Goal: Information Seeking & Learning: Learn about a topic

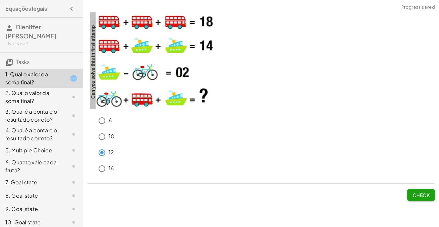
click at [266, 159] on div "12" at bounding box center [264, 152] width 339 height 13
click at [419, 192] on span "Check" at bounding box center [420, 195] width 17 height 6
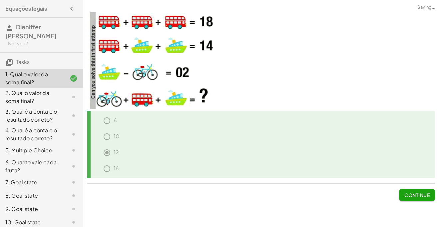
click at [419, 192] on span "Continue" at bounding box center [416, 195] width 25 height 6
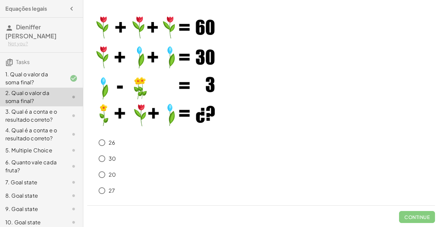
click at [194, 153] on div "30" at bounding box center [264, 158] width 339 height 13
click at [408, 214] on button "Check" at bounding box center [421, 217] width 28 height 12
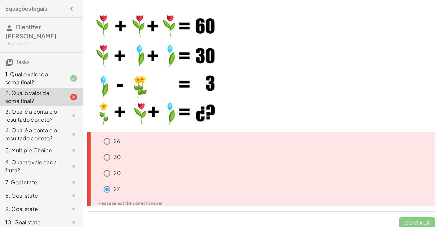
click at [45, 111] on div "3. Qual é a conta e o resultado correto?" at bounding box center [32, 115] width 54 height 16
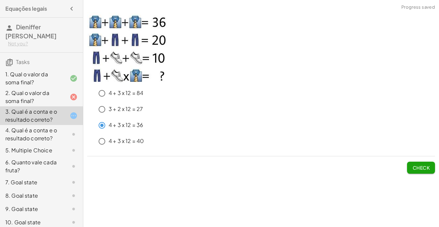
click at [415, 166] on span "Check" at bounding box center [420, 167] width 17 height 6
click at [407, 173] on div "4 + 3 x 12 = 84 3 + 2 x 12 = 27 4 + 3 x 12 = 36 4 + 3 x 12 = 40 Check" at bounding box center [260, 92] width 355 height 169
click at [416, 165] on span "Check" at bounding box center [420, 167] width 17 height 6
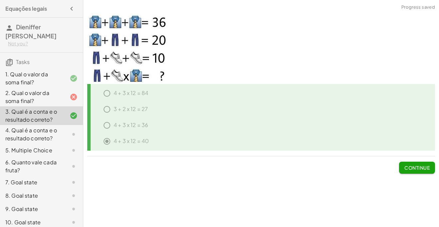
click at [43, 137] on div "4. Qual é a conta e o resultado correto?" at bounding box center [32, 134] width 54 height 16
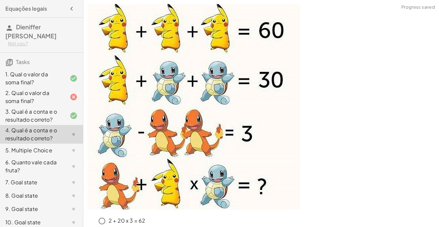
click at [368, 113] on p at bounding box center [260, 107] width 347 height 207
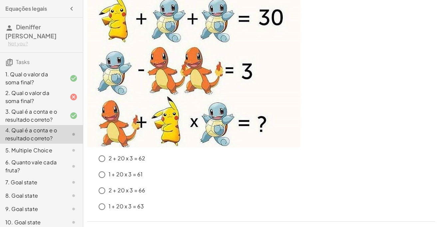
scroll to position [65, 0]
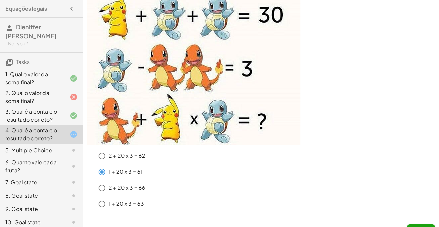
click at [279, 178] on div "1 + 20 x 3 = 61" at bounding box center [264, 171] width 339 height 13
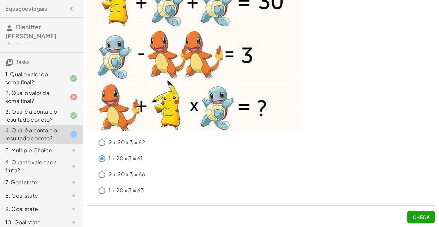
click at [426, 214] on span "Check" at bounding box center [420, 217] width 17 height 6
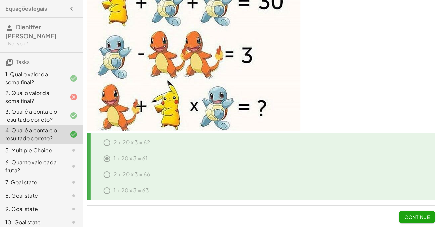
click at [66, 152] on div at bounding box center [68, 150] width 19 height 8
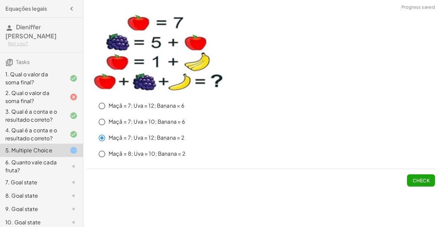
click at [426, 176] on button "Check" at bounding box center [421, 180] width 28 height 12
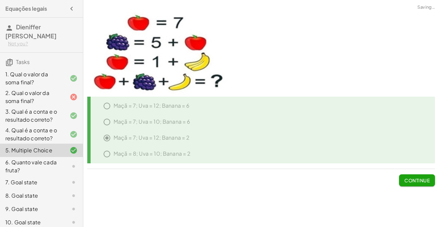
click at [59, 168] on div at bounding box center [68, 166] width 19 height 8
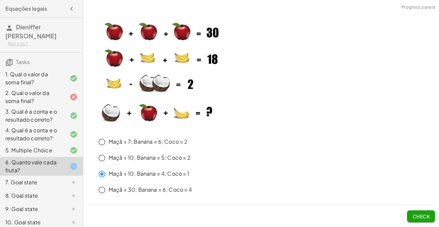
click at [421, 218] on span "Check" at bounding box center [420, 216] width 17 height 6
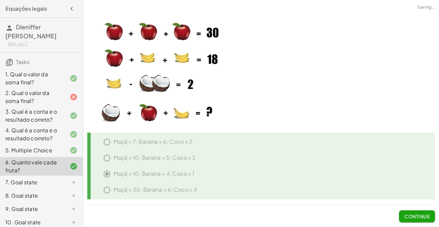
click at [70, 177] on div "7. Goal state" at bounding box center [41, 181] width 83 height 13
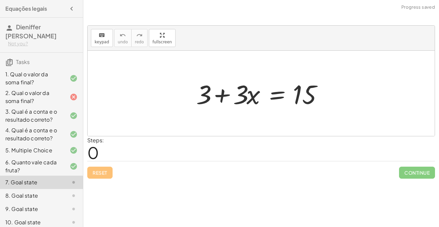
click at [132, 197] on div "6 10 12 16 Continue 26 30 20 27 Please select the correct answer Continue 4 + 3…" at bounding box center [260, 113] width 355 height 227
drag, startPoint x: 238, startPoint y: 93, endPoint x: 238, endPoint y: 83, distance: 10.3
click at [238, 83] on div at bounding box center [263, 93] width 141 height 34
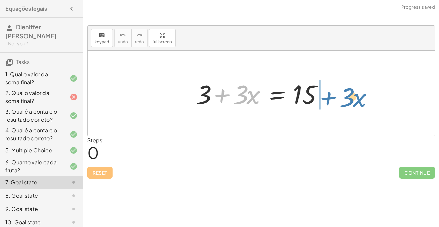
drag, startPoint x: 229, startPoint y: 97, endPoint x: 335, endPoint y: 103, distance: 107.0
click at [335, 103] on div "+ · 3 · x + 3 + · 3 · x = 15" at bounding box center [261, 93] width 347 height 85
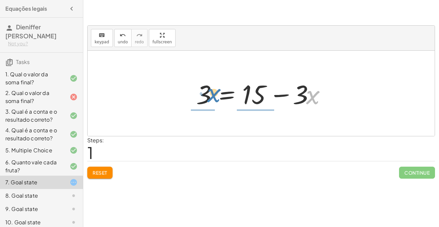
drag, startPoint x: 310, startPoint y: 94, endPoint x: 211, endPoint y: 94, distance: 98.5
click at [211, 94] on div at bounding box center [263, 93] width 141 height 34
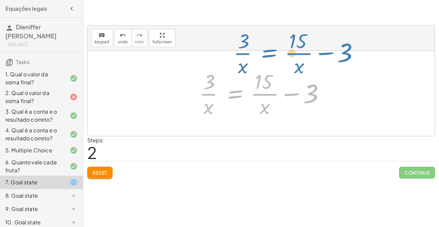
drag, startPoint x: 236, startPoint y: 96, endPoint x: 268, endPoint y: 59, distance: 48.4
click at [268, 59] on div "+ 3 + · 3 · x = 15 3 = + 15 − · 3 · x · 3 · x = + · 15 · x − 3 3 3 = 15 + − · ·…" at bounding box center [261, 93] width 347 height 85
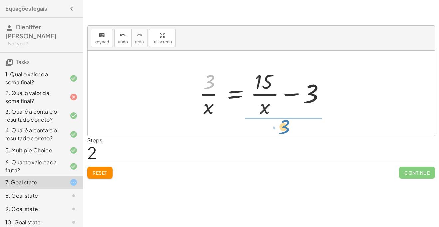
drag, startPoint x: 207, startPoint y: 83, endPoint x: 283, endPoint y: 128, distance: 88.1
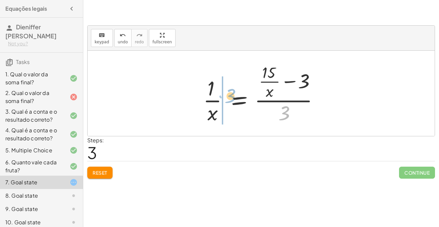
drag, startPoint x: 287, startPoint y: 116, endPoint x: 220, endPoint y: 98, distance: 69.4
click at [220, 98] on div at bounding box center [263, 93] width 127 height 64
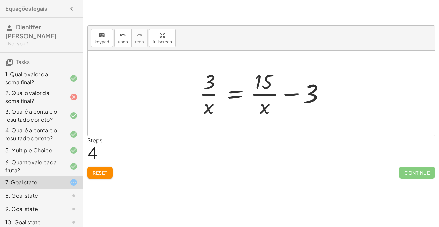
click at [96, 168] on button "Reset" at bounding box center [99, 172] width 25 height 12
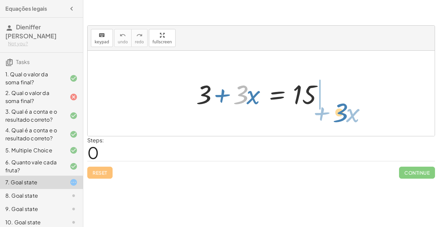
drag, startPoint x: 236, startPoint y: 95, endPoint x: 334, endPoint y: 108, distance: 99.6
click at [334, 108] on div "· 3 + · x + 3 + · 3 · x = 15" at bounding box center [261, 94] width 150 height 38
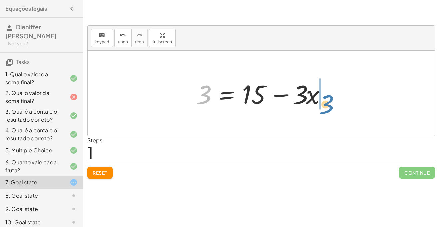
drag, startPoint x: 202, startPoint y: 87, endPoint x: 325, endPoint y: 97, distance: 124.2
click at [325, 97] on div at bounding box center [263, 93] width 141 height 34
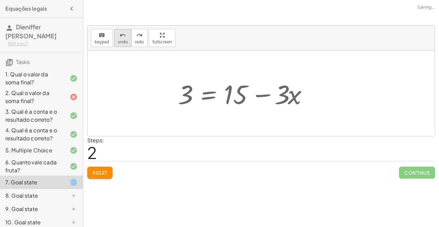
click at [114, 37] on button "undo undo" at bounding box center [122, 38] width 17 height 18
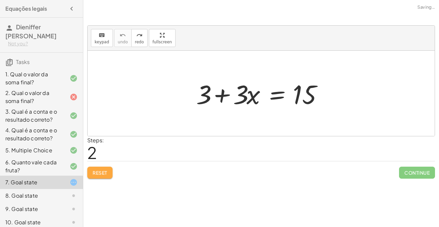
click at [95, 171] on span "Reset" at bounding box center [100, 172] width 15 height 6
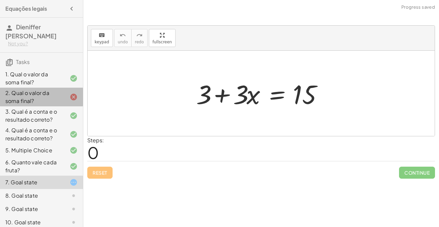
click at [73, 98] on icon at bounding box center [74, 97] width 8 height 8
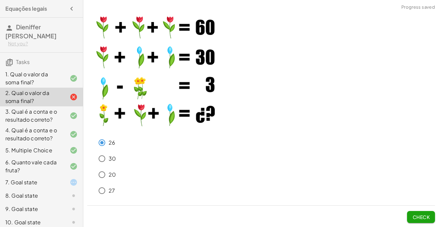
click at [425, 214] on span "Check" at bounding box center [420, 217] width 17 height 6
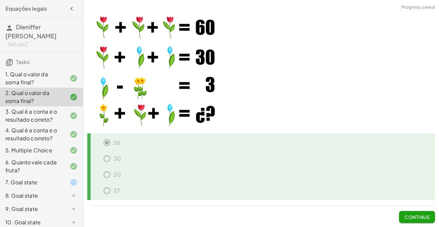
click at [19, 169] on div "6. Quanto vale cada fruta?" at bounding box center [32, 166] width 54 height 16
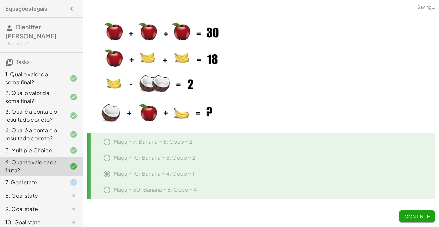
click at [17, 182] on div "7. Goal state" at bounding box center [32, 182] width 54 height 8
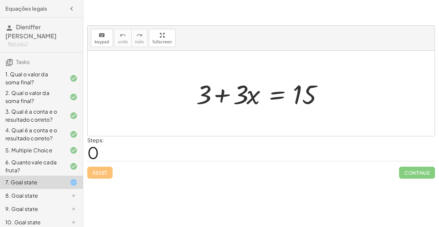
drag, startPoint x: 199, startPoint y: 94, endPoint x: 230, endPoint y: 82, distance: 32.9
click at [230, 82] on div at bounding box center [263, 93] width 141 height 34
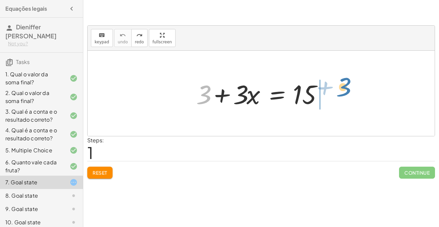
drag, startPoint x: 196, startPoint y: 93, endPoint x: 336, endPoint y: 85, distance: 140.0
click at [336, 85] on div "+ 3 + 3 + · 3 · x = 15" at bounding box center [261, 93] width 347 height 85
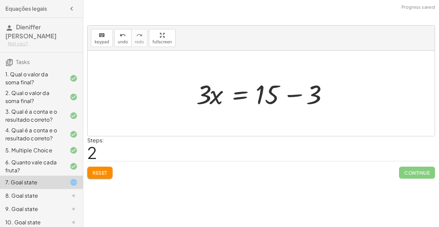
click at [293, 95] on div at bounding box center [263, 93] width 141 height 34
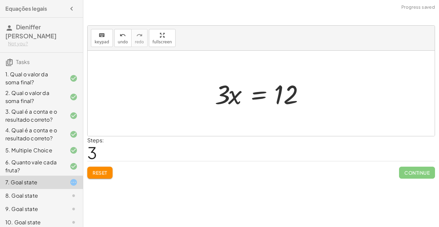
click at [254, 95] on div at bounding box center [263, 93] width 104 height 34
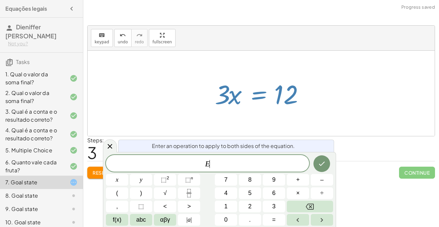
scroll to position [0, 0]
click at [106, 149] on icon at bounding box center [110, 146] width 8 height 8
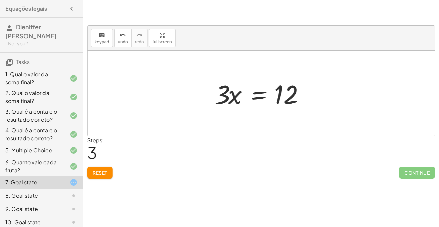
click at [217, 92] on div at bounding box center [263, 93] width 104 height 34
drag, startPoint x: 222, startPoint y: 94, endPoint x: 323, endPoint y: 92, distance: 100.9
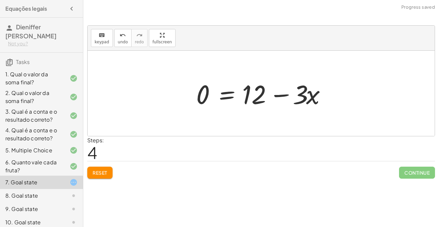
click at [286, 95] on div at bounding box center [263, 93] width 141 height 34
click at [228, 94] on div at bounding box center [263, 93] width 141 height 34
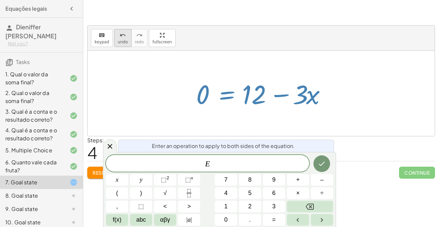
click at [121, 39] on button "undo undo" at bounding box center [122, 38] width 17 height 18
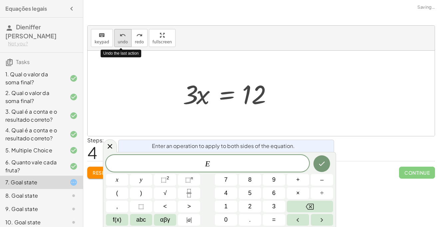
click at [121, 39] on button "undo undo" at bounding box center [122, 38] width 17 height 18
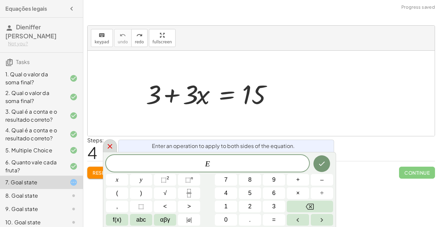
click at [111, 146] on icon at bounding box center [110, 146] width 8 height 8
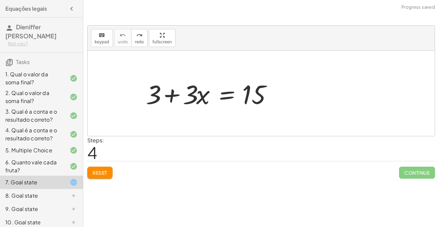
click at [98, 172] on span "Reset" at bounding box center [100, 172] width 15 height 6
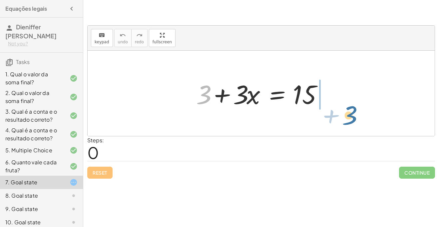
drag, startPoint x: 201, startPoint y: 92, endPoint x: 344, endPoint y: 107, distance: 144.0
click at [344, 107] on div "+ 3 + 3 + · 3 · x = 15" at bounding box center [261, 93] width 347 height 85
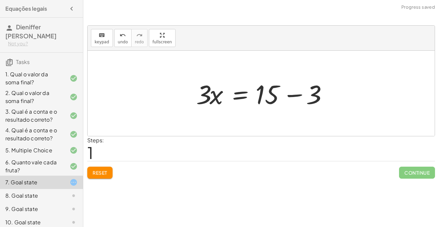
click at [293, 95] on div at bounding box center [263, 93] width 141 height 34
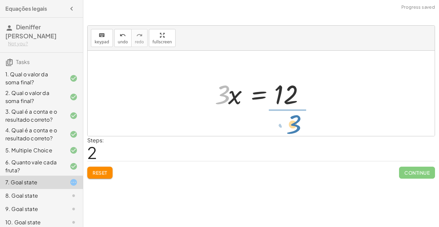
drag, startPoint x: 222, startPoint y: 98, endPoint x: 294, endPoint y: 128, distance: 77.4
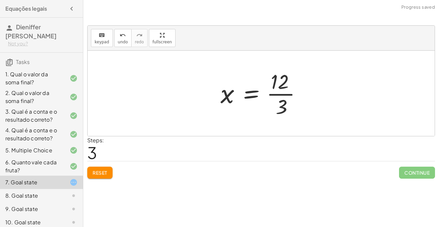
click at [254, 92] on div at bounding box center [263, 93] width 93 height 51
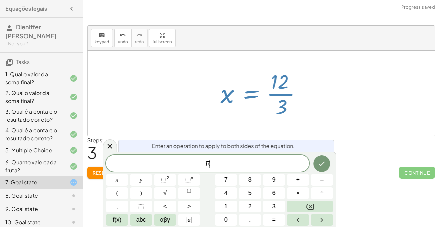
scroll to position [1, 0]
click at [273, 93] on div at bounding box center [263, 93] width 93 height 51
click at [112, 143] on icon at bounding box center [110, 146] width 8 height 8
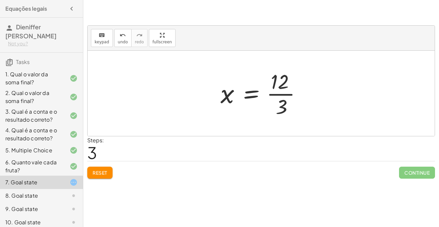
click at [281, 92] on div at bounding box center [263, 93] width 93 height 51
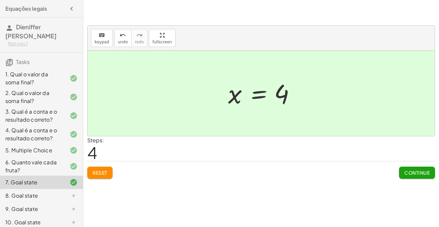
click at [408, 176] on button "Continue" at bounding box center [417, 172] width 36 height 12
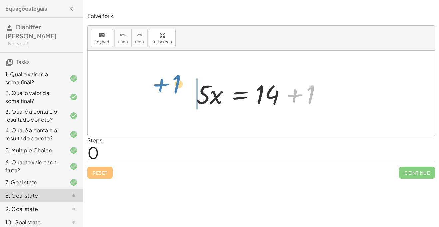
drag, startPoint x: 295, startPoint y: 94, endPoint x: 161, endPoint y: 83, distance: 134.2
click at [161, 83] on div "+ 1 · 5 · x = + 14 + 1" at bounding box center [261, 93] width 347 height 85
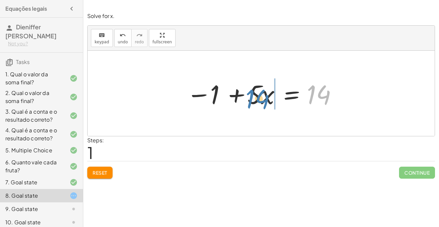
drag, startPoint x: 323, startPoint y: 97, endPoint x: 262, endPoint y: 101, distance: 61.7
click at [262, 101] on div at bounding box center [263, 93] width 161 height 34
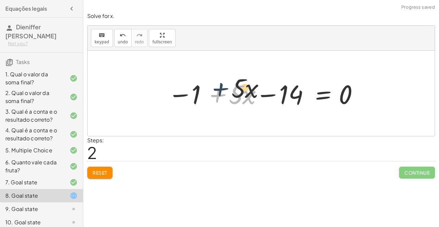
drag, startPoint x: 220, startPoint y: 92, endPoint x: 226, endPoint y: 82, distance: 11.6
click at [226, 82] on div at bounding box center [263, 93] width 198 height 34
drag, startPoint x: 230, startPoint y: 101, endPoint x: 251, endPoint y: 71, distance: 37.5
click at [100, 170] on span "Reset" at bounding box center [100, 172] width 15 height 6
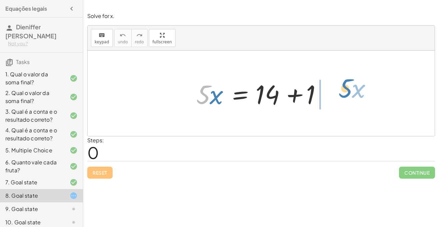
drag, startPoint x: 202, startPoint y: 98, endPoint x: 337, endPoint y: 93, distance: 135.9
click at [337, 93] on div "· 5 · x · 5 · x = + 14 + 1" at bounding box center [261, 93] width 347 height 85
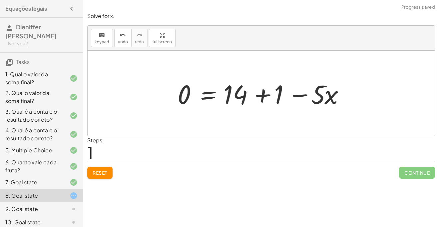
click at [310, 95] on div at bounding box center [263, 93] width 178 height 34
click at [100, 168] on button "Reset" at bounding box center [99, 172] width 25 height 12
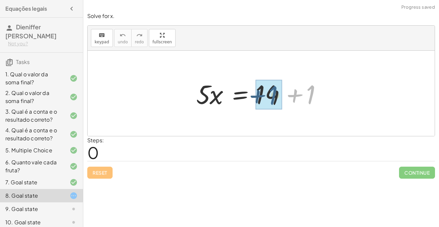
drag, startPoint x: 307, startPoint y: 92, endPoint x: 278, endPoint y: 94, distance: 29.3
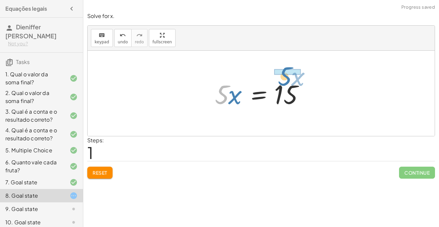
drag, startPoint x: 209, startPoint y: 95, endPoint x: 273, endPoint y: 78, distance: 66.5
click at [273, 78] on div at bounding box center [263, 93] width 104 height 34
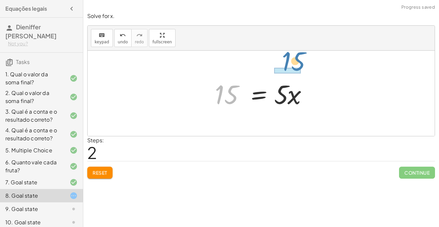
drag, startPoint x: 228, startPoint y: 100, endPoint x: 294, endPoint y: 67, distance: 74.7
click at [294, 67] on div "· 5 · x = + 14 + 1 · 5 · x = 15 15 · 5 · x = 15" at bounding box center [261, 93] width 347 height 85
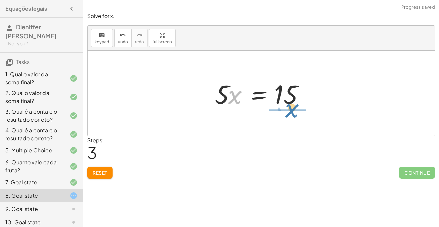
drag, startPoint x: 235, startPoint y: 94, endPoint x: 291, endPoint y: 107, distance: 58.4
click at [291, 107] on div at bounding box center [263, 93] width 104 height 34
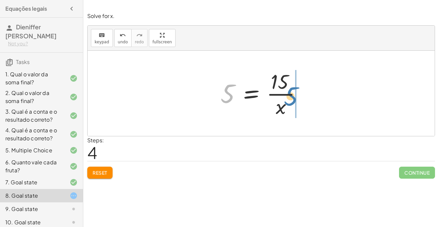
drag, startPoint x: 230, startPoint y: 99, endPoint x: 293, endPoint y: 102, distance: 63.6
click at [293, 102] on div at bounding box center [263, 93] width 93 height 51
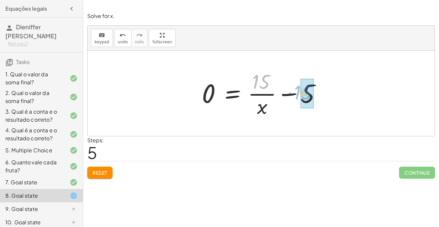
drag, startPoint x: 263, startPoint y: 86, endPoint x: 306, endPoint y: 97, distance: 44.3
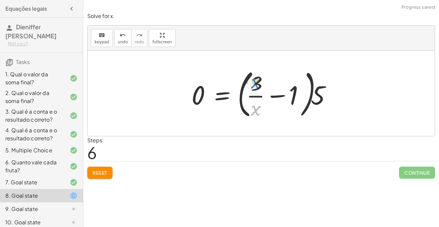
drag, startPoint x: 251, startPoint y: 48, endPoint x: 257, endPoint y: 86, distance: 38.4
click at [257, 86] on div at bounding box center [263, 93] width 151 height 55
drag, startPoint x: 286, startPoint y: 96, endPoint x: 248, endPoint y: 74, distance: 43.5
click at [248, 74] on div at bounding box center [263, 93] width 151 height 55
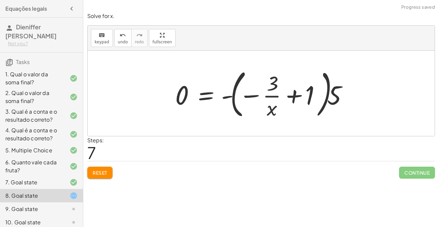
click at [101, 177] on button "Reset" at bounding box center [99, 172] width 25 height 12
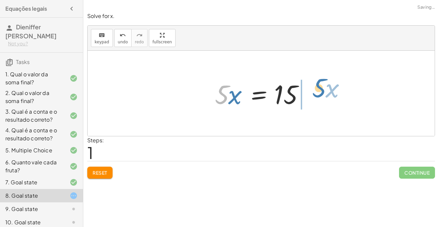
drag, startPoint x: 217, startPoint y: 101, endPoint x: 314, endPoint y: 95, distance: 98.0
click at [314, 95] on div at bounding box center [263, 93] width 104 height 34
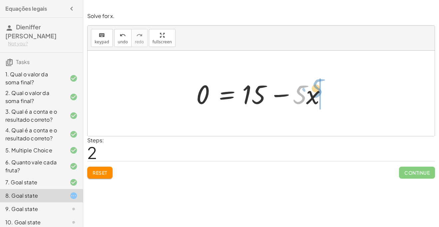
drag, startPoint x: 304, startPoint y: 94, endPoint x: 320, endPoint y: 88, distance: 17.8
click at [320, 88] on div at bounding box center [263, 93] width 141 height 34
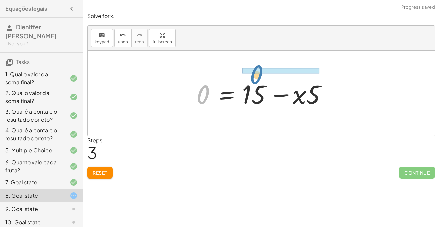
drag, startPoint x: 197, startPoint y: 97, endPoint x: 253, endPoint y: 78, distance: 58.7
click at [253, 78] on div at bounding box center [263, 93] width 141 height 34
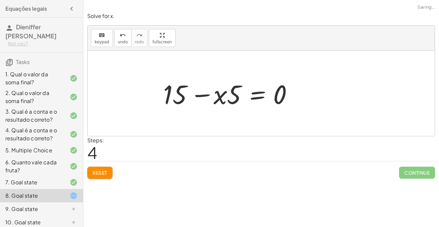
click at [251, 88] on div at bounding box center [230, 93] width 141 height 34
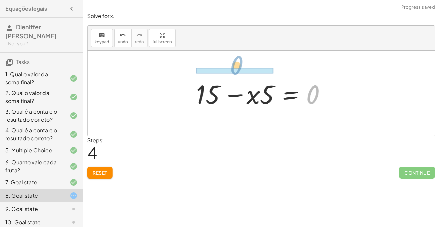
drag, startPoint x: 313, startPoint y: 93, endPoint x: 238, endPoint y: 64, distance: 81.3
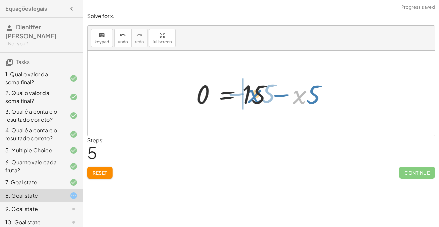
drag, startPoint x: 299, startPoint y: 96, endPoint x: 249, endPoint y: 93, distance: 51.0
click at [249, 93] on div at bounding box center [263, 93] width 141 height 34
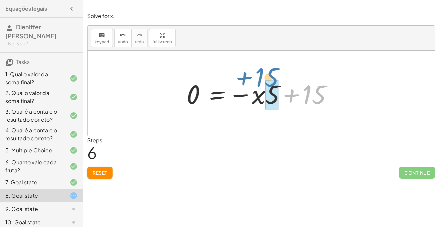
drag, startPoint x: 289, startPoint y: 97, endPoint x: 242, endPoint y: 79, distance: 50.4
click at [242, 79] on div at bounding box center [263, 93] width 161 height 34
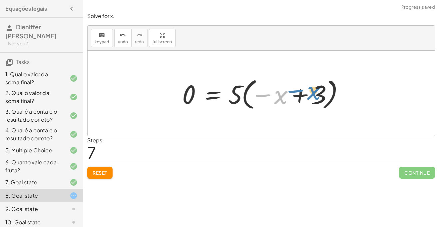
drag, startPoint x: 275, startPoint y: 97, endPoint x: 308, endPoint y: 93, distance: 33.2
click at [308, 93] on div at bounding box center [263, 93] width 169 height 37
drag, startPoint x: 317, startPoint y: 89, endPoint x: 239, endPoint y: 86, distance: 78.6
click at [239, 86] on div at bounding box center [263, 93] width 169 height 37
click at [103, 173] on span "Reset" at bounding box center [100, 172] width 15 height 6
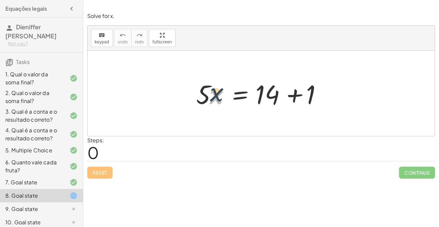
drag, startPoint x: 218, startPoint y: 96, endPoint x: 228, endPoint y: 77, distance: 21.4
click at [228, 77] on div at bounding box center [263, 93] width 141 height 34
drag, startPoint x: 208, startPoint y: 95, endPoint x: 231, endPoint y: 47, distance: 53.4
click at [231, 47] on div "keyboard keypad undo undo redo redo fullscreen · 5 · 5 · x = + 14 + 1 ×" at bounding box center [261, 81] width 347 height 110
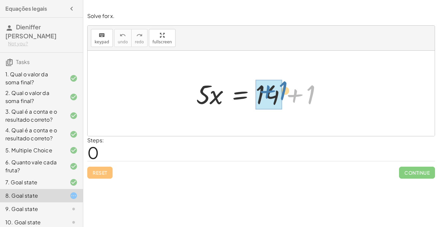
drag, startPoint x: 309, startPoint y: 98, endPoint x: 281, endPoint y: 94, distance: 28.2
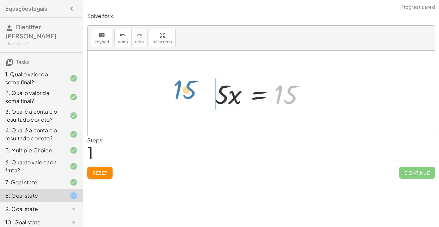
drag, startPoint x: 277, startPoint y: 94, endPoint x: 177, endPoint y: 90, distance: 99.9
click at [177, 90] on div "· 5 · x = + 14 + 1 15 · 5 · x = 15" at bounding box center [261, 93] width 347 height 85
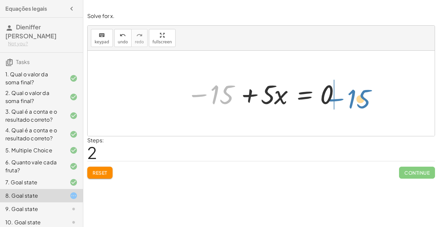
drag, startPoint x: 231, startPoint y: 94, endPoint x: 367, endPoint y: 98, distance: 136.5
click at [367, 98] on div "· 5 · x = + 14 + 1 · 5 · x = 15 − 15 · 5 · x = 15 − + 0" at bounding box center [261, 93] width 347 height 85
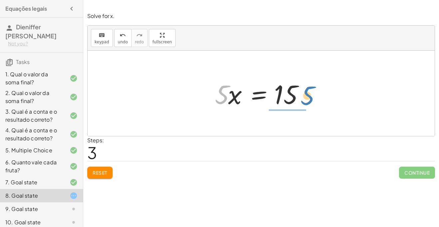
drag, startPoint x: 225, startPoint y: 95, endPoint x: 310, endPoint y: 95, distance: 85.5
click at [310, 95] on div at bounding box center [263, 93] width 104 height 34
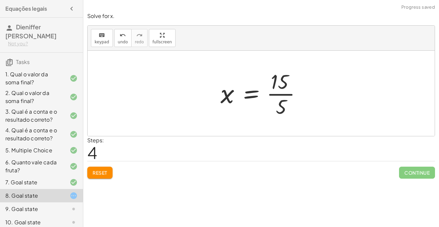
click at [102, 173] on span "Reset" at bounding box center [100, 172] width 15 height 6
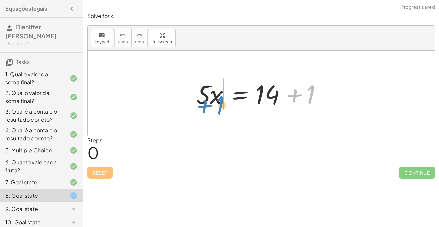
drag, startPoint x: 311, startPoint y: 93, endPoint x: 214, endPoint y: 98, distance: 97.3
click at [214, 98] on div at bounding box center [263, 93] width 141 height 34
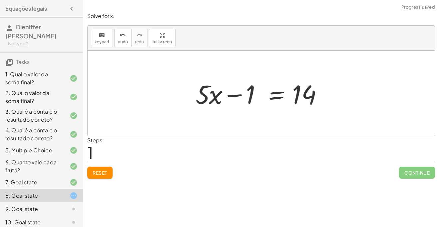
click at [211, 97] on div at bounding box center [262, 93] width 141 height 34
drag, startPoint x: 249, startPoint y: 96, endPoint x: 303, endPoint y: 100, distance: 54.7
click at [303, 100] on div at bounding box center [263, 93] width 141 height 34
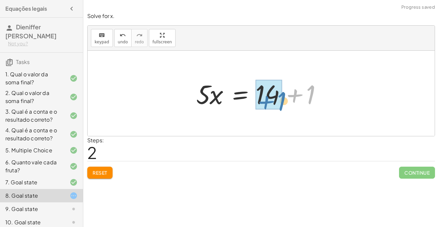
drag, startPoint x: 309, startPoint y: 88, endPoint x: 280, endPoint y: 93, distance: 30.4
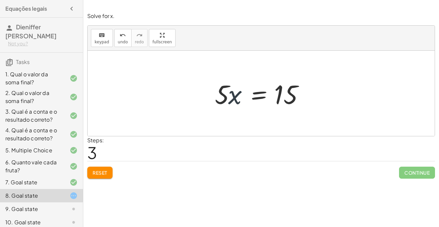
drag, startPoint x: 230, startPoint y: 94, endPoint x: 233, endPoint y: 86, distance: 8.1
click at [233, 86] on div at bounding box center [263, 93] width 104 height 34
drag, startPoint x: 233, startPoint y: 93, endPoint x: 276, endPoint y: 88, distance: 42.9
click at [276, 88] on div at bounding box center [263, 93] width 104 height 34
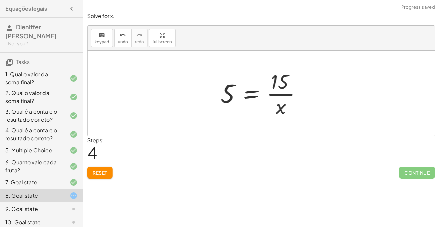
click at [94, 174] on span "Reset" at bounding box center [100, 172] width 15 height 6
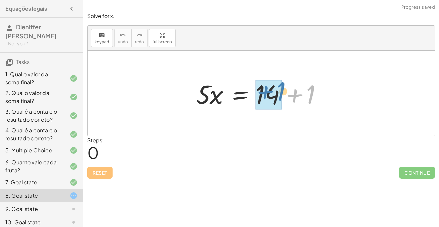
drag, startPoint x: 303, startPoint y: 95, endPoint x: 274, endPoint y: 92, distance: 29.1
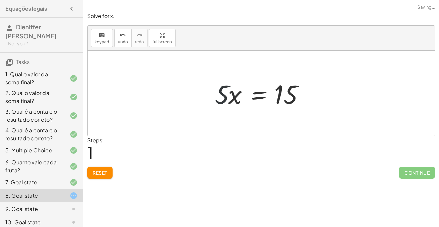
click at [222, 91] on div at bounding box center [263, 93] width 104 height 34
drag, startPoint x: 225, startPoint y: 94, endPoint x: 306, endPoint y: 93, distance: 81.5
click at [306, 93] on div at bounding box center [263, 93] width 104 height 34
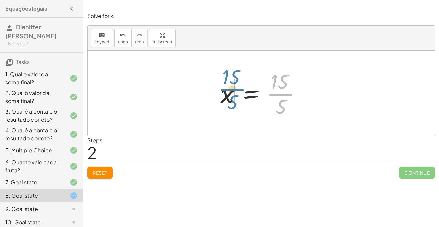
drag, startPoint x: 285, startPoint y: 100, endPoint x: 230, endPoint y: 95, distance: 54.8
click at [230, 95] on div at bounding box center [263, 93] width 93 height 51
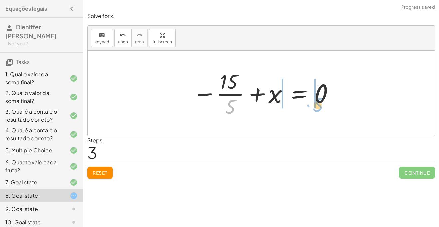
drag, startPoint x: 233, startPoint y: 106, endPoint x: 323, endPoint y: 102, distance: 89.9
click at [323, 102] on div at bounding box center [263, 93] width 149 height 51
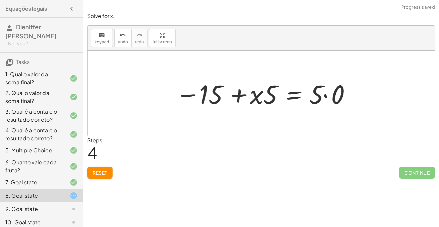
click at [99, 170] on span "Reset" at bounding box center [100, 172] width 15 height 6
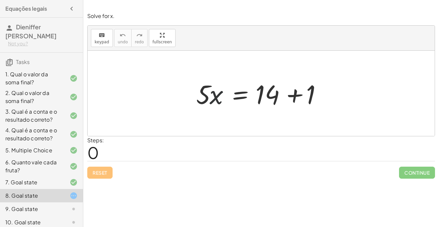
click at [214, 95] on div at bounding box center [263, 93] width 141 height 34
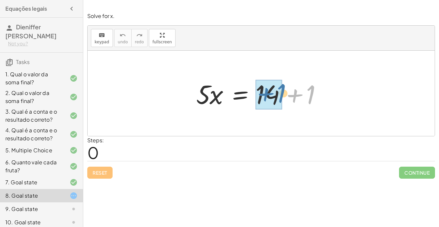
drag, startPoint x: 307, startPoint y: 95, endPoint x: 277, endPoint y: 94, distance: 30.0
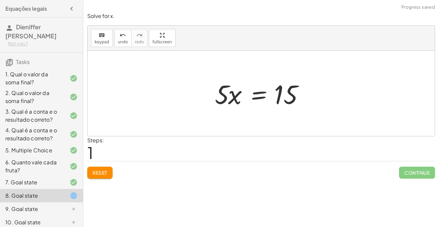
drag, startPoint x: 256, startPoint y: 93, endPoint x: 256, endPoint y: 89, distance: 4.0
click at [256, 89] on div at bounding box center [263, 93] width 104 height 34
drag, startPoint x: 219, startPoint y: 94, endPoint x: 242, endPoint y: 44, distance: 55.7
click at [242, 44] on div "keyboard keypad undo undo redo redo fullscreen · 5 · x = + 14 + 1 · 5 · 5 · x =…" at bounding box center [261, 81] width 347 height 110
drag, startPoint x: 225, startPoint y: 92, endPoint x: 319, endPoint y: 93, distance: 94.5
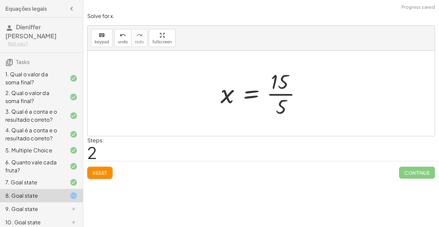
click at [108, 167] on button "Reset" at bounding box center [99, 172] width 25 height 12
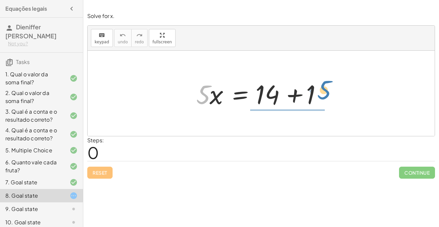
drag, startPoint x: 203, startPoint y: 97, endPoint x: 323, endPoint y: 92, distance: 119.9
click at [323, 92] on div at bounding box center [263, 93] width 141 height 34
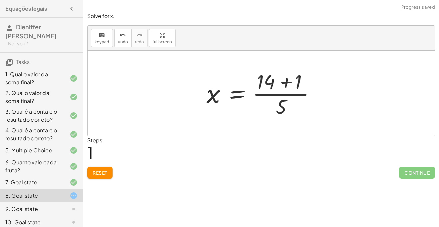
click at [284, 73] on div at bounding box center [263, 93] width 121 height 51
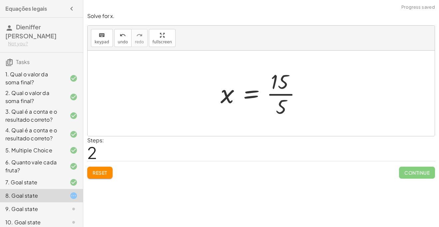
click at [277, 93] on div at bounding box center [263, 93] width 93 height 51
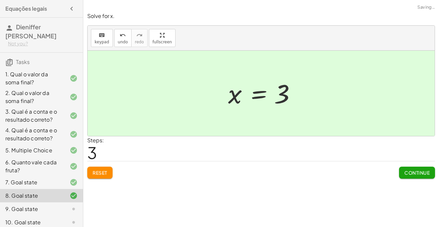
click at [405, 171] on span "Continue" at bounding box center [416, 172] width 25 height 6
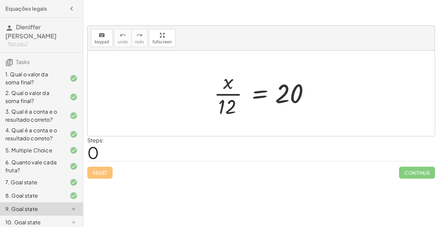
click at [61, 196] on div at bounding box center [68, 195] width 19 height 8
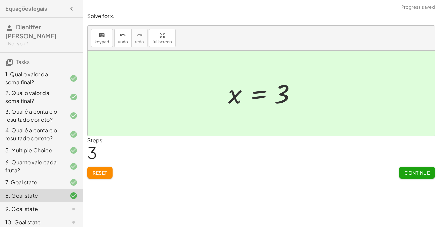
click at [101, 179] on div "Solve for x. keyboard keypad undo undo redo redo fullscreen · 5 · x = + 14 + 1 …" at bounding box center [260, 95] width 355 height 174
click at [97, 171] on span "Reset" at bounding box center [100, 172] width 15 height 6
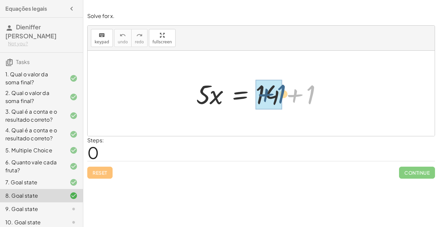
drag, startPoint x: 308, startPoint y: 100, endPoint x: 276, endPoint y: 100, distance: 32.9
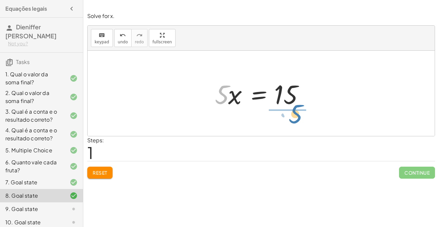
drag, startPoint x: 224, startPoint y: 96, endPoint x: 297, endPoint y: 117, distance: 75.7
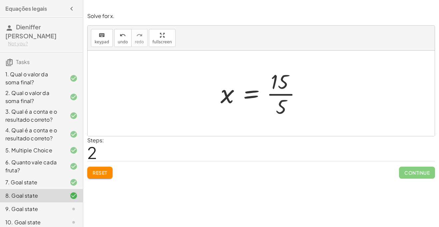
click at [280, 92] on div at bounding box center [263, 93] width 93 height 51
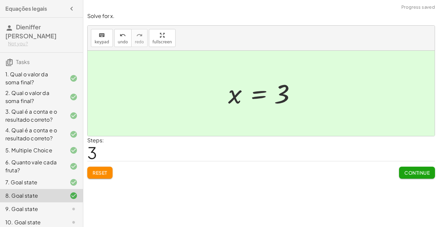
click at [424, 173] on span "Continue" at bounding box center [416, 172] width 25 height 6
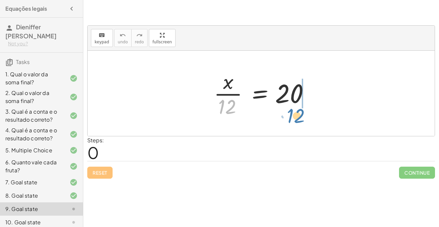
drag, startPoint x: 230, startPoint y: 102, endPoint x: 299, endPoint y: 111, distance: 69.7
click at [299, 111] on div at bounding box center [263, 93] width 106 height 51
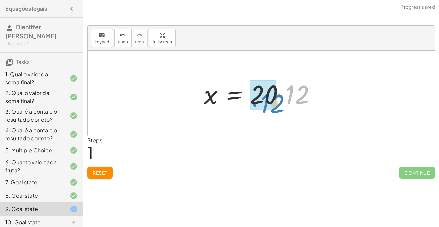
drag, startPoint x: 290, startPoint y: 100, endPoint x: 269, endPoint y: 107, distance: 22.2
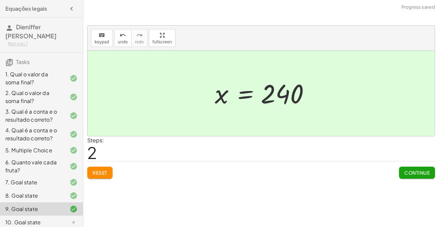
click at [427, 174] on span "Continue" at bounding box center [416, 172] width 25 height 6
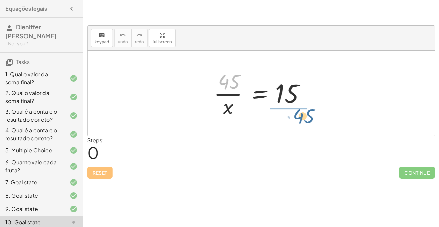
drag, startPoint x: 230, startPoint y: 84, endPoint x: 303, endPoint y: 117, distance: 80.2
click at [303, 117] on div at bounding box center [263, 93] width 106 height 51
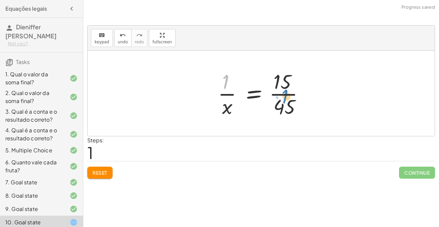
drag, startPoint x: 222, startPoint y: 79, endPoint x: 278, endPoint y: 92, distance: 57.6
click at [278, 92] on div at bounding box center [263, 93] width 98 height 51
drag, startPoint x: 226, startPoint y: 86, endPoint x: 236, endPoint y: 93, distance: 12.4
click at [236, 93] on div at bounding box center [263, 93] width 98 height 51
click at [285, 91] on div at bounding box center [263, 93] width 98 height 51
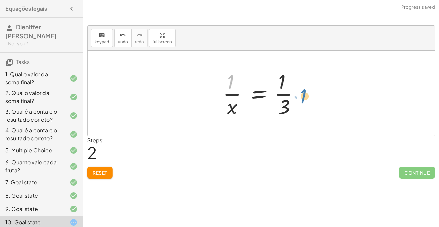
drag, startPoint x: 230, startPoint y: 82, endPoint x: 302, endPoint y: 95, distance: 73.8
click at [302, 95] on div at bounding box center [263, 93] width 88 height 51
click at [107, 169] on button "Reset" at bounding box center [99, 172] width 25 height 12
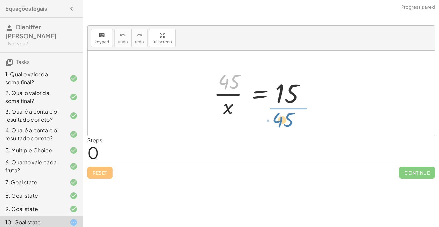
drag, startPoint x: 231, startPoint y: 81, endPoint x: 286, endPoint y: 119, distance: 66.6
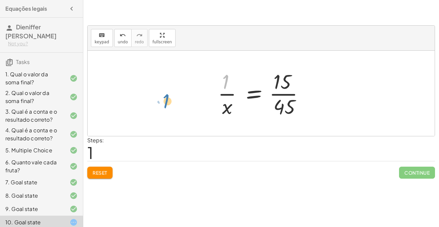
drag, startPoint x: 227, startPoint y: 79, endPoint x: 188, endPoint y: 92, distance: 40.6
click at [188, 92] on div "· 45 · x = [DATE] · x = 15 · 1 ·" at bounding box center [261, 93] width 347 height 85
click at [103, 168] on button "Reset" at bounding box center [99, 172] width 25 height 12
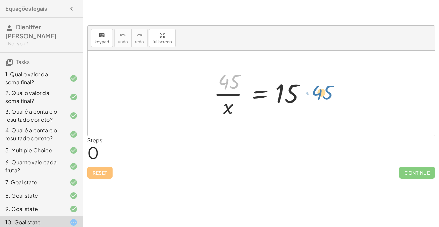
drag, startPoint x: 231, startPoint y: 83, endPoint x: 325, endPoint y: 94, distance: 94.5
drag, startPoint x: 236, startPoint y: 73, endPoint x: 332, endPoint y: 85, distance: 97.2
click at [332, 85] on div "· 45 · 45 · x = 15" at bounding box center [261, 93] width 347 height 85
drag, startPoint x: 227, startPoint y: 77, endPoint x: 295, endPoint y: 119, distance: 79.9
click at [295, 119] on div "· 45 · 45 · x = 15" at bounding box center [261, 93] width 114 height 55
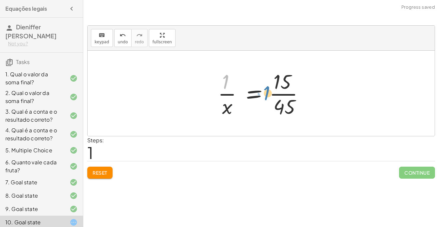
drag, startPoint x: 231, startPoint y: 83, endPoint x: 217, endPoint y: 78, distance: 15.0
click at [217, 78] on div at bounding box center [263, 93] width 98 height 51
click at [280, 95] on div at bounding box center [263, 93] width 98 height 51
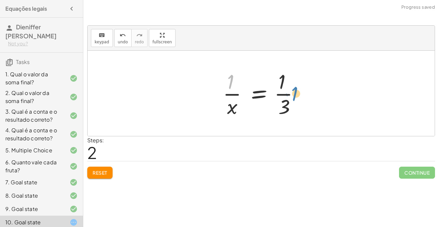
drag, startPoint x: 226, startPoint y: 82, endPoint x: 294, endPoint y: 93, distance: 68.4
click at [294, 93] on div at bounding box center [263, 93] width 88 height 51
drag, startPoint x: 229, startPoint y: 84, endPoint x: 309, endPoint y: 95, distance: 80.3
click at [290, 93] on div at bounding box center [263, 93] width 88 height 51
click at [237, 94] on div at bounding box center [263, 93] width 88 height 51
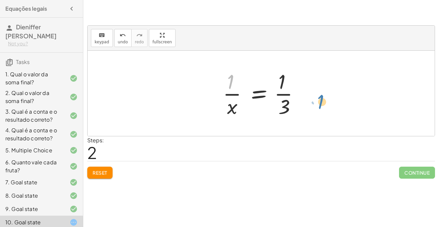
drag, startPoint x: 230, startPoint y: 83, endPoint x: 320, endPoint y: 102, distance: 92.0
click at [256, 94] on div at bounding box center [263, 93] width 88 height 51
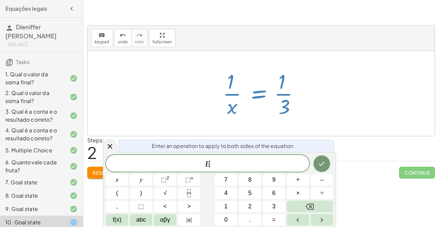
click at [256, 94] on div at bounding box center [263, 93] width 88 height 51
click at [231, 88] on div at bounding box center [263, 93] width 88 height 51
click at [208, 87] on div at bounding box center [261, 93] width 347 height 85
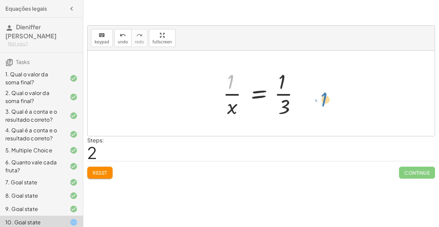
drag, startPoint x: 228, startPoint y: 83, endPoint x: 321, endPoint y: 100, distance: 94.8
drag, startPoint x: 232, startPoint y: 83, endPoint x: 287, endPoint y: 107, distance: 60.3
click at [287, 107] on div at bounding box center [263, 93] width 88 height 51
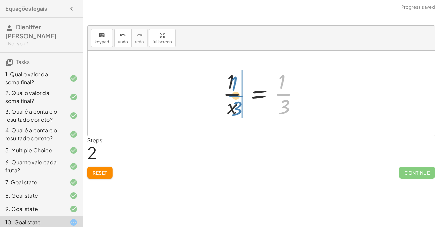
drag, startPoint x: 282, startPoint y: 97, endPoint x: 235, endPoint y: 99, distance: 47.6
click at [235, 99] on div at bounding box center [263, 93] width 88 height 51
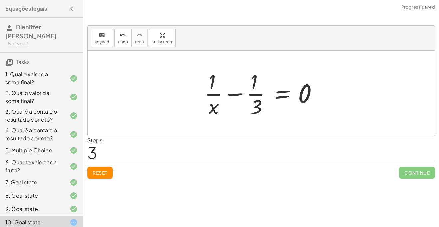
click at [230, 92] on div at bounding box center [263, 93] width 125 height 51
click at [216, 96] on div at bounding box center [263, 93] width 125 height 51
click at [255, 95] on div at bounding box center [263, 93] width 125 height 51
click at [103, 177] on button "Reset" at bounding box center [99, 172] width 25 height 12
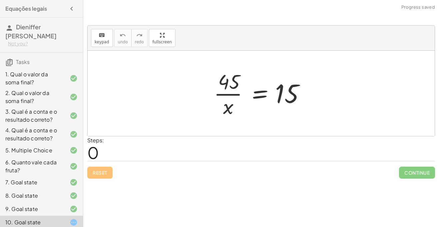
click at [224, 93] on div at bounding box center [263, 93] width 106 height 51
drag, startPoint x: 230, startPoint y: 83, endPoint x: 319, endPoint y: 98, distance: 91.1
drag, startPoint x: 235, startPoint y: 80, endPoint x: 295, endPoint y: 116, distance: 70.0
click at [295, 116] on div at bounding box center [263, 93] width 106 height 51
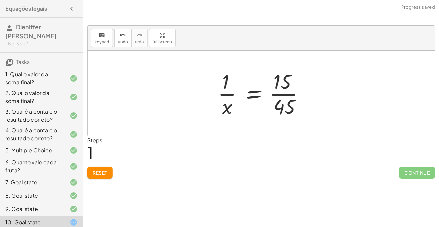
click at [288, 94] on div at bounding box center [263, 93] width 98 height 51
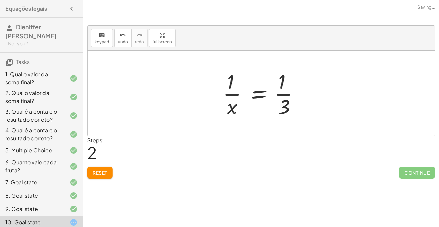
click at [288, 94] on div at bounding box center [263, 93] width 88 height 51
drag, startPoint x: 285, startPoint y: 110, endPoint x: 285, endPoint y: 82, distance: 28.0
click at [285, 82] on div at bounding box center [263, 93] width 88 height 51
drag, startPoint x: 284, startPoint y: 81, endPoint x: 287, endPoint y: 108, distance: 27.9
drag, startPoint x: 281, startPoint y: 81, endPoint x: 286, endPoint y: 105, distance: 24.7
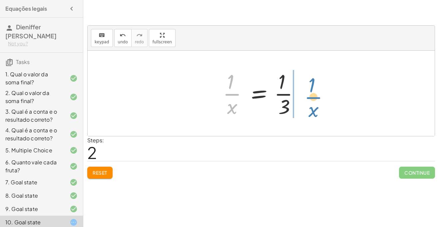
drag, startPoint x: 232, startPoint y: 88, endPoint x: 311, endPoint y: 92, distance: 79.6
click at [311, 92] on div "· 45 · x = 15 · 1 · x = · 15 · 45 · 1 · x = · [DATE] · 1 · x · 1 · x = · 1 · 3" at bounding box center [261, 93] width 347 height 85
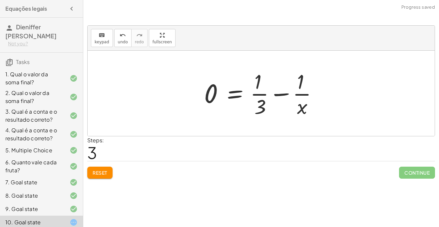
click at [288, 93] on div at bounding box center [263, 93] width 125 height 51
drag, startPoint x: 301, startPoint y: 112, endPoint x: 220, endPoint y: 98, distance: 81.9
click at [220, 98] on div at bounding box center [263, 93] width 125 height 51
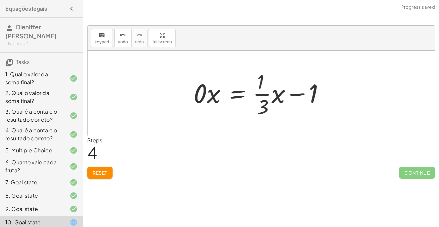
click at [294, 93] on div at bounding box center [263, 93] width 147 height 51
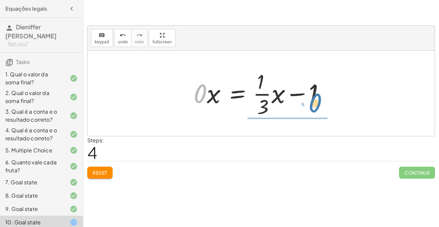
drag, startPoint x: 202, startPoint y: 94, endPoint x: 307, endPoint y: 121, distance: 108.8
click at [307, 121] on div "· 45 · x = 15 · 1 · x = · 15 · 45 · 1 · x = · [DATE] · 1 · x = · 1 · 3 0 = + · …" at bounding box center [261, 93] width 347 height 85
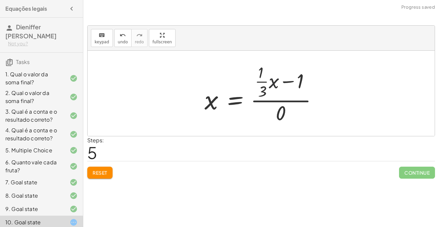
click at [273, 82] on div at bounding box center [263, 93] width 125 height 64
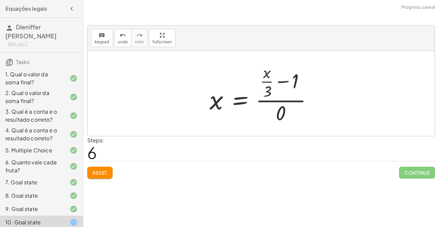
click at [279, 80] on div at bounding box center [263, 93] width 115 height 64
click at [282, 111] on div at bounding box center [263, 93] width 115 height 64
drag, startPoint x: 282, startPoint y: 111, endPoint x: 299, endPoint y: 84, distance: 32.5
click at [299, 84] on div at bounding box center [263, 93] width 115 height 64
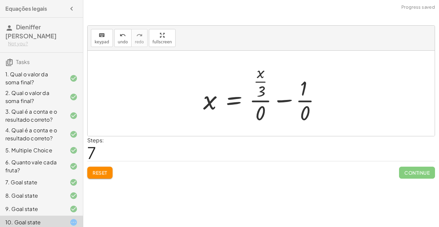
click at [293, 100] on div at bounding box center [264, 93] width 129 height 64
click at [288, 100] on div at bounding box center [263, 93] width 129 height 64
click at [97, 176] on button "Reset" at bounding box center [99, 172] width 25 height 12
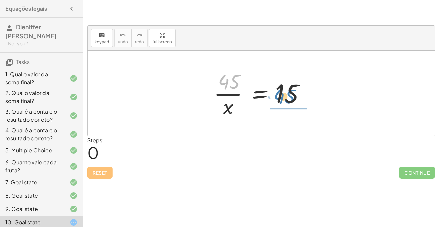
drag, startPoint x: 226, startPoint y: 86, endPoint x: 282, endPoint y: 101, distance: 57.9
click at [282, 101] on div at bounding box center [263, 93] width 106 height 51
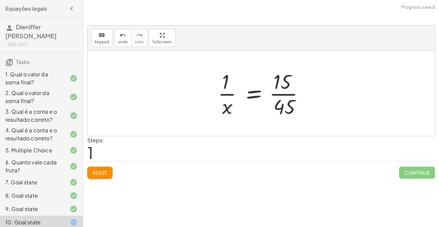
click at [281, 95] on div at bounding box center [263, 93] width 98 height 51
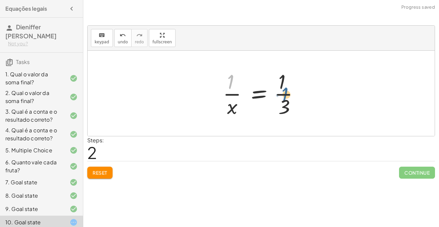
drag, startPoint x: 226, startPoint y: 85, endPoint x: 282, endPoint y: 97, distance: 56.9
click at [282, 97] on div at bounding box center [263, 93] width 88 height 51
click at [283, 92] on div at bounding box center [263, 93] width 88 height 51
drag, startPoint x: 233, startPoint y: 110, endPoint x: 218, endPoint y: 105, distance: 15.2
click at [103, 169] on span "Reset" at bounding box center [100, 172] width 15 height 6
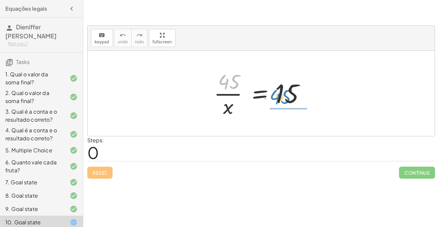
drag, startPoint x: 227, startPoint y: 82, endPoint x: 279, endPoint y: 96, distance: 54.4
click at [279, 96] on div at bounding box center [263, 93] width 106 height 51
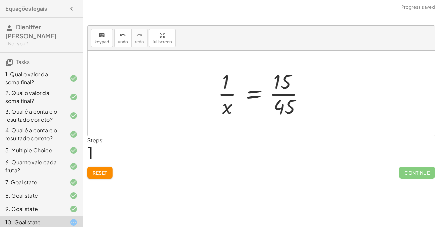
click at [280, 95] on div at bounding box center [263, 93] width 98 height 51
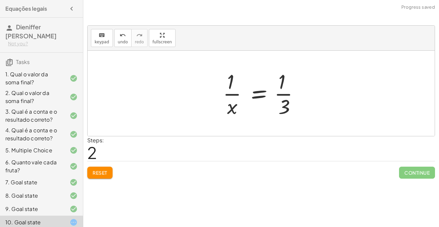
click at [283, 93] on div at bounding box center [263, 93] width 88 height 51
drag, startPoint x: 234, startPoint y: 105, endPoint x: 213, endPoint y: 137, distance: 38.0
drag, startPoint x: 228, startPoint y: 85, endPoint x: 281, endPoint y: 113, distance: 60.0
click at [281, 113] on div at bounding box center [263, 93] width 88 height 51
click at [234, 94] on div at bounding box center [263, 93] width 88 height 51
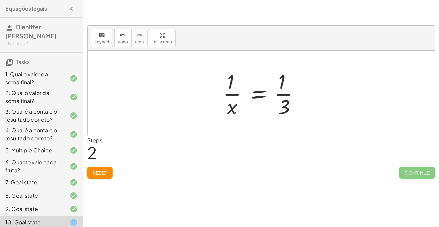
click at [109, 168] on button "Reset" at bounding box center [99, 172] width 25 height 12
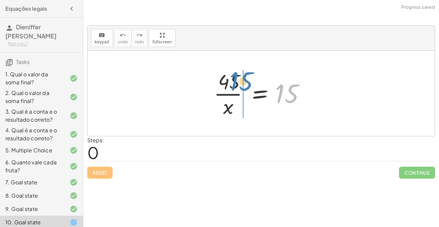
drag, startPoint x: 286, startPoint y: 96, endPoint x: 239, endPoint y: 85, distance: 48.0
click at [239, 85] on div at bounding box center [263, 93] width 106 height 51
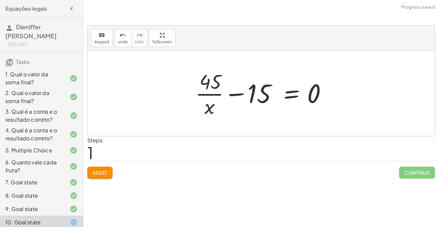
click at [235, 95] on div at bounding box center [263, 93] width 143 height 51
drag, startPoint x: 210, startPoint y: 79, endPoint x: 310, endPoint y: 100, distance: 103.1
click at [310, 100] on div at bounding box center [263, 93] width 143 height 51
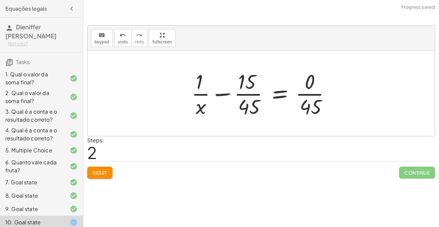
click at [311, 94] on div at bounding box center [263, 93] width 151 height 51
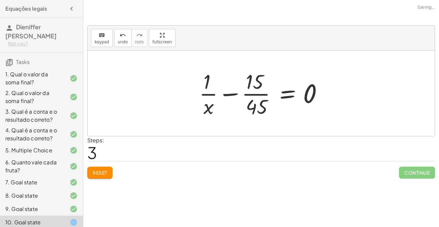
click at [258, 93] on div at bounding box center [263, 93] width 135 height 51
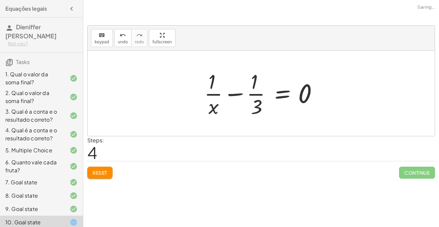
click at [255, 90] on div at bounding box center [263, 93] width 125 height 51
drag, startPoint x: 210, startPoint y: 81, endPoint x: 304, endPoint y: 102, distance: 96.8
click at [304, 102] on div at bounding box center [263, 93] width 125 height 51
click at [237, 92] on div at bounding box center [263, 93] width 125 height 51
click at [103, 166] on div "Reset Continue" at bounding box center [260, 170] width 347 height 18
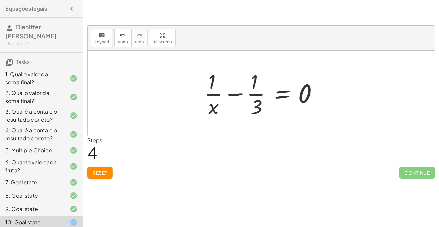
click at [96, 170] on span "Reset" at bounding box center [100, 172] width 15 height 6
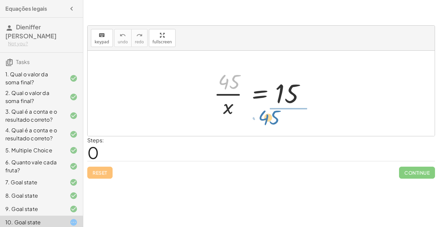
drag, startPoint x: 222, startPoint y: 76, endPoint x: 262, endPoint y: 111, distance: 53.5
click at [262, 111] on div at bounding box center [263, 93] width 106 height 51
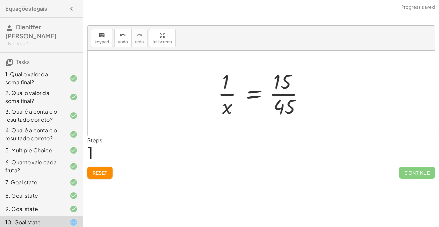
click at [280, 97] on div at bounding box center [263, 93] width 98 height 51
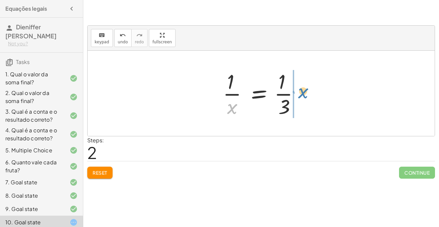
drag, startPoint x: 233, startPoint y: 106, endPoint x: 303, endPoint y: 91, distance: 71.9
click at [303, 91] on div at bounding box center [263, 93] width 88 height 51
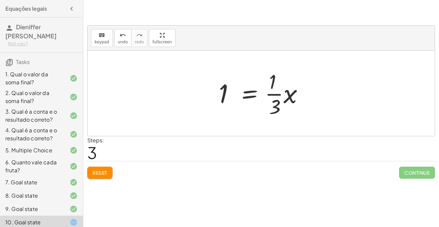
click at [256, 92] on div at bounding box center [263, 93] width 96 height 51
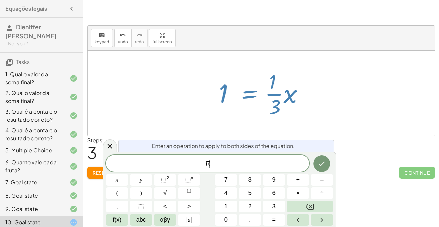
scroll to position [2, 0]
click at [333, 83] on div at bounding box center [261, 93] width 347 height 85
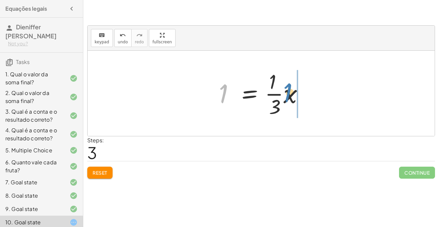
drag, startPoint x: 223, startPoint y: 86, endPoint x: 286, endPoint y: 85, distance: 63.2
click at [286, 85] on div at bounding box center [263, 93] width 96 height 51
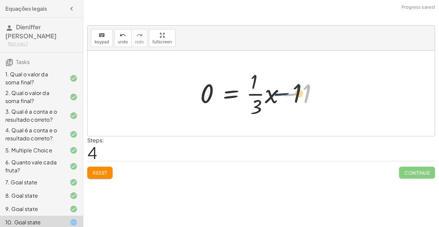
drag, startPoint x: 288, startPoint y: 94, endPoint x: 278, endPoint y: 94, distance: 10.0
click at [278, 94] on div at bounding box center [263, 93] width 133 height 51
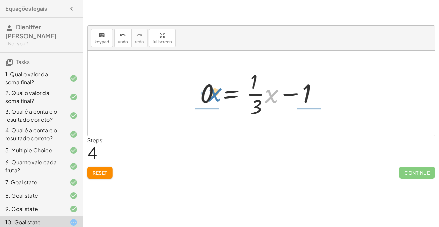
drag, startPoint x: 270, startPoint y: 99, endPoint x: 213, endPoint y: 98, distance: 56.9
click at [213, 98] on div at bounding box center [263, 93] width 133 height 51
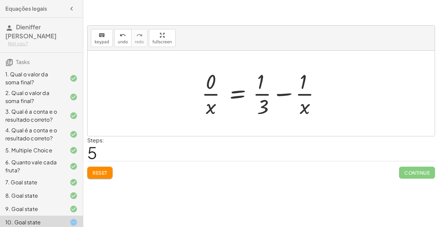
click at [104, 171] on span "Reset" at bounding box center [100, 172] width 15 height 6
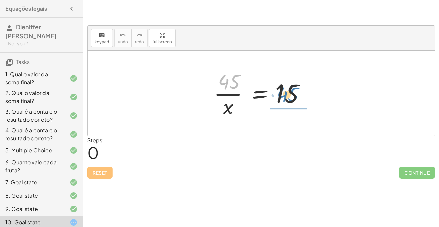
drag, startPoint x: 219, startPoint y: 82, endPoint x: 277, endPoint y: 95, distance: 58.9
click at [277, 95] on div at bounding box center [263, 93] width 106 height 51
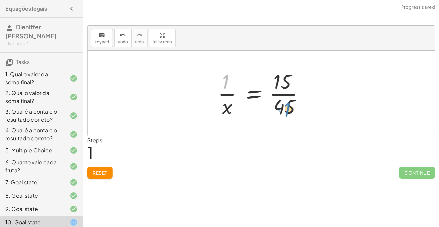
drag, startPoint x: 226, startPoint y: 85, endPoint x: 278, endPoint y: 110, distance: 57.4
click at [278, 110] on div at bounding box center [263, 93] width 98 height 51
drag, startPoint x: 221, startPoint y: 80, endPoint x: 275, endPoint y: 85, distance: 53.8
click at [275, 85] on div at bounding box center [263, 93] width 98 height 51
drag, startPoint x: 223, startPoint y: 83, endPoint x: 291, endPoint y: 83, distance: 68.5
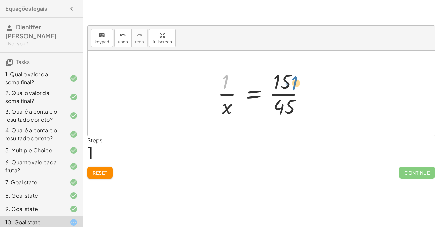
click at [291, 83] on div at bounding box center [263, 93] width 98 height 51
click at [286, 91] on div at bounding box center [263, 93] width 98 height 51
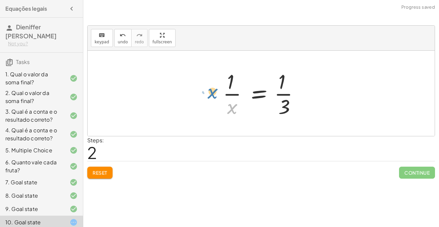
drag, startPoint x: 232, startPoint y: 109, endPoint x: 212, endPoint y: 94, distance: 25.6
drag, startPoint x: 234, startPoint y: 110, endPoint x: 312, endPoint y: 105, distance: 79.0
click at [234, 92] on div at bounding box center [263, 93] width 88 height 51
click at [285, 93] on div at bounding box center [263, 93] width 88 height 51
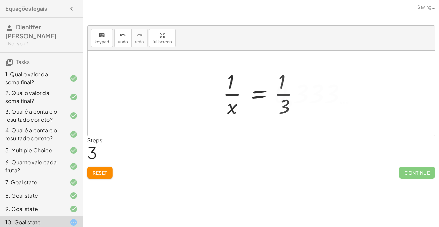
click at [285, 93] on div at bounding box center [288, 93] width 138 height 51
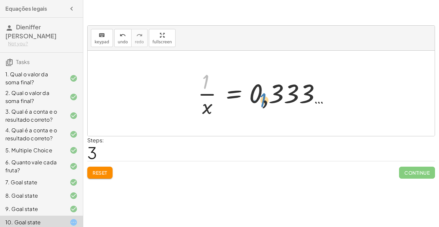
drag, startPoint x: 202, startPoint y: 80, endPoint x: 259, endPoint y: 98, distance: 60.1
click at [259, 98] on div at bounding box center [263, 93] width 138 height 51
click at [208, 94] on div at bounding box center [263, 93] width 138 height 51
drag, startPoint x: 207, startPoint y: 105, endPoint x: 258, endPoint y: 89, distance: 53.7
click at [258, 89] on div at bounding box center [263, 93] width 138 height 51
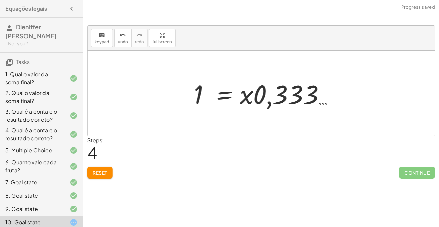
click at [268, 103] on div at bounding box center [263, 93] width 146 height 34
click at [225, 98] on div at bounding box center [263, 93] width 146 height 34
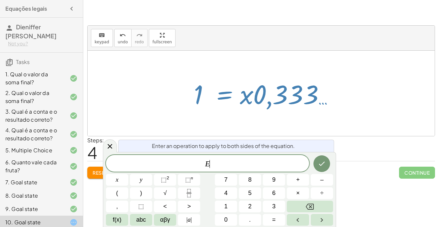
scroll to position [2, 0]
click at [110, 144] on icon at bounding box center [110, 146] width 8 height 8
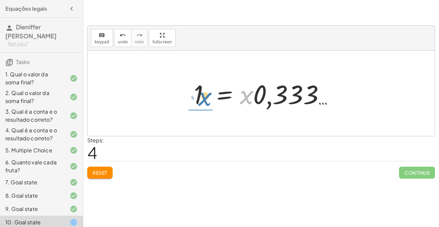
drag, startPoint x: 250, startPoint y: 101, endPoint x: 207, endPoint y: 104, distance: 43.0
click at [207, 104] on div at bounding box center [263, 93] width 146 height 34
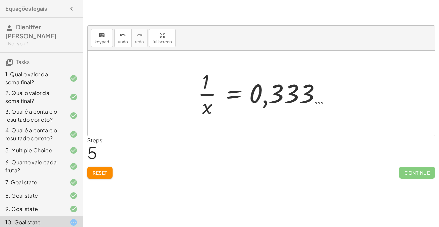
click at [91, 173] on button "Reset" at bounding box center [99, 172] width 25 height 12
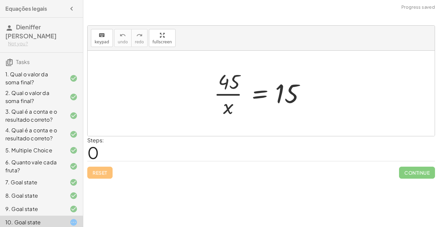
click at [217, 69] on div at bounding box center [263, 93] width 106 height 51
drag, startPoint x: 229, startPoint y: 80, endPoint x: 306, endPoint y: 90, distance: 77.8
click at [306, 90] on div at bounding box center [263, 93] width 106 height 51
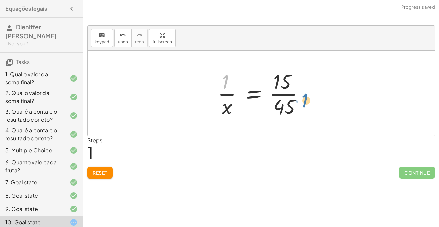
drag, startPoint x: 224, startPoint y: 84, endPoint x: 305, endPoint y: 89, distance: 81.3
click at [305, 89] on div at bounding box center [263, 93] width 98 height 51
click at [283, 94] on div at bounding box center [263, 93] width 98 height 51
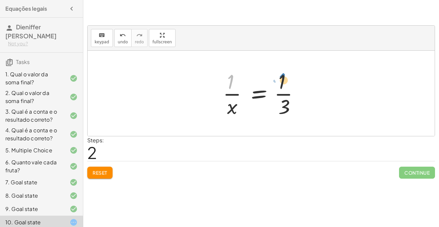
drag, startPoint x: 232, startPoint y: 79, endPoint x: 283, endPoint y: 78, distance: 51.3
click at [283, 78] on div at bounding box center [263, 93] width 88 height 51
drag, startPoint x: 232, startPoint y: 107, endPoint x: 302, endPoint y: 93, distance: 71.3
click at [302, 93] on div at bounding box center [263, 93] width 88 height 51
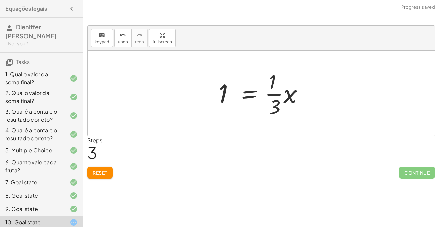
click at [276, 93] on div at bounding box center [263, 93] width 96 height 51
drag, startPoint x: 220, startPoint y: 92, endPoint x: 320, endPoint y: 99, distance: 100.5
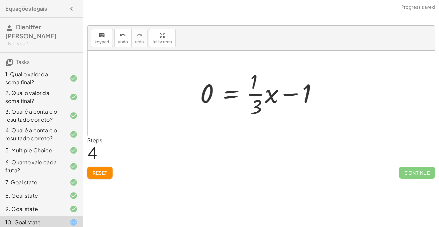
click at [298, 94] on div at bounding box center [263, 93] width 133 height 51
click at [255, 92] on div at bounding box center [263, 93] width 133 height 51
drag, startPoint x: 255, startPoint y: 75, endPoint x: 305, endPoint y: 87, distance: 51.7
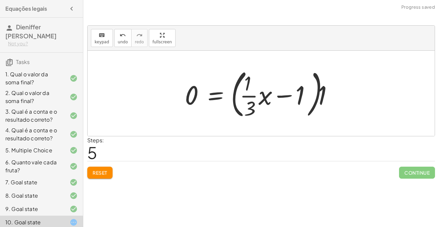
click at [99, 169] on span "Reset" at bounding box center [100, 172] width 15 height 6
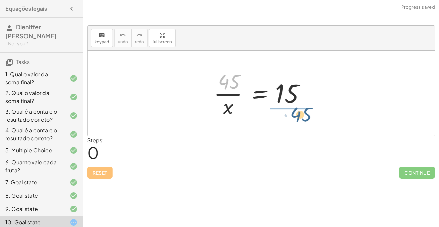
drag, startPoint x: 225, startPoint y: 87, endPoint x: 297, endPoint y: 121, distance: 80.2
click at [297, 121] on div "· 45 · 45 · x = 15" at bounding box center [261, 93] width 347 height 85
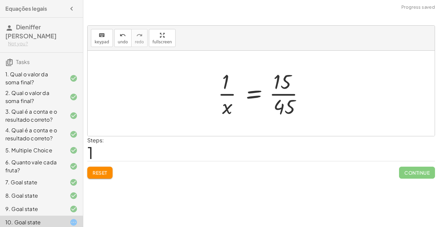
click at [291, 94] on div at bounding box center [263, 93] width 98 height 51
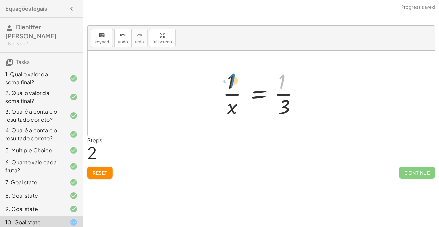
drag, startPoint x: 281, startPoint y: 85, endPoint x: 232, endPoint y: 84, distance: 49.6
click at [232, 84] on div at bounding box center [263, 93] width 88 height 51
drag, startPoint x: 229, startPoint y: 85, endPoint x: 312, endPoint y: 95, distance: 84.5
drag, startPoint x: 230, startPoint y: 107, endPoint x: 293, endPoint y: 104, distance: 63.9
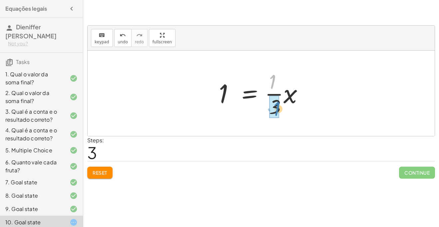
drag, startPoint x: 273, startPoint y: 81, endPoint x: 277, endPoint y: 108, distance: 27.2
drag, startPoint x: 218, startPoint y: 84, endPoint x: 271, endPoint y: 96, distance: 54.2
click at [271, 96] on div at bounding box center [263, 93] width 96 height 51
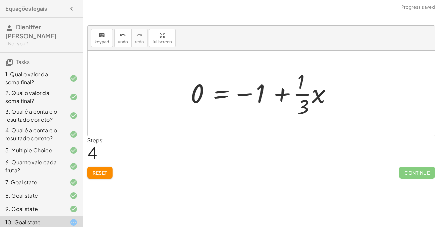
click at [279, 94] on div at bounding box center [263, 93] width 153 height 51
click at [299, 95] on div at bounding box center [263, 93] width 153 height 51
click at [247, 92] on div at bounding box center [263, 93] width 153 height 51
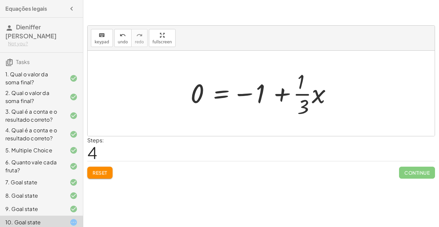
click at [247, 92] on div at bounding box center [263, 93] width 153 height 51
drag, startPoint x: 299, startPoint y: 70, endPoint x: 263, endPoint y: 81, distance: 38.1
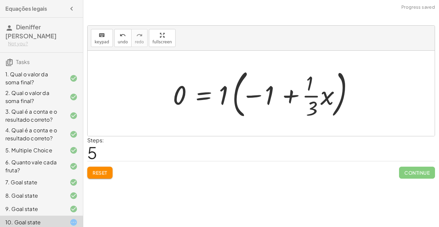
click at [260, 94] on div at bounding box center [263, 93] width 188 height 55
click at [309, 96] on div at bounding box center [263, 93] width 188 height 55
click at [295, 95] on div at bounding box center [263, 93] width 188 height 55
click at [101, 171] on span "Reset" at bounding box center [100, 172] width 15 height 6
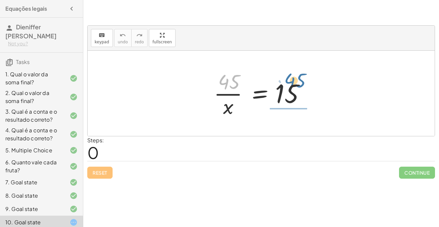
drag, startPoint x: 235, startPoint y: 85, endPoint x: 301, endPoint y: 84, distance: 65.9
click at [301, 84] on div at bounding box center [263, 93] width 106 height 51
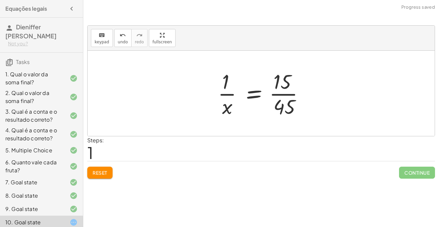
click at [286, 92] on div at bounding box center [263, 93] width 98 height 51
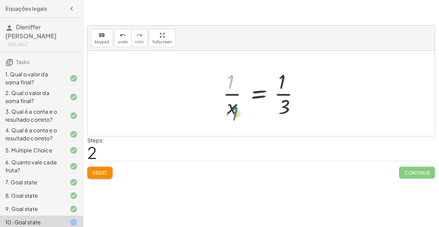
drag, startPoint x: 231, startPoint y: 79, endPoint x: 239, endPoint y: 109, distance: 30.8
click at [239, 109] on div at bounding box center [263, 93] width 88 height 51
drag, startPoint x: 233, startPoint y: 109, endPoint x: 302, endPoint y: 93, distance: 71.3
click at [302, 93] on div at bounding box center [263, 93] width 88 height 51
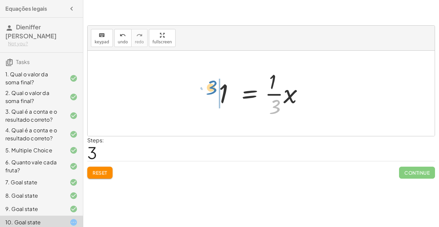
drag, startPoint x: 276, startPoint y: 104, endPoint x: 216, endPoint y: 86, distance: 62.6
click at [216, 86] on div at bounding box center [263, 93] width 96 height 51
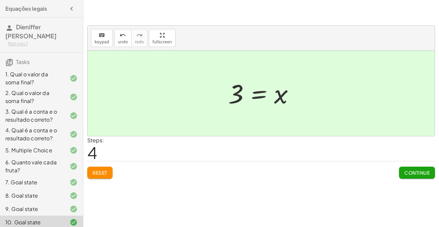
click at [408, 165] on div "Continue" at bounding box center [417, 169] width 36 height 17
click at [414, 169] on button "Continue" at bounding box center [417, 172] width 36 height 12
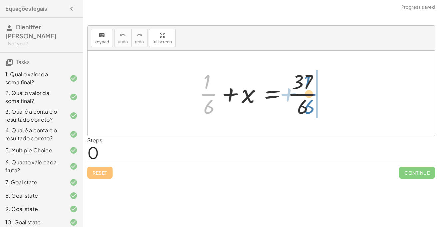
drag, startPoint x: 209, startPoint y: 92, endPoint x: 309, endPoint y: 91, distance: 100.5
click at [309, 91] on div at bounding box center [263, 93] width 135 height 51
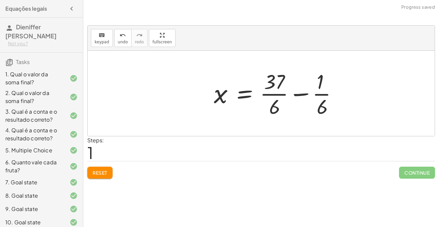
click at [306, 91] on div at bounding box center [277, 93] width 135 height 51
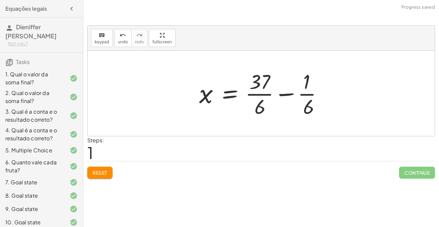
click at [288, 94] on div at bounding box center [263, 93] width 135 height 51
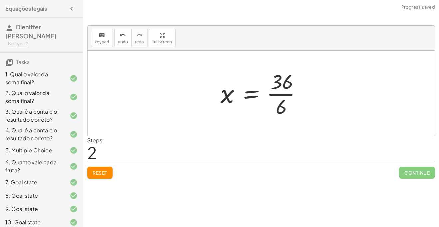
click at [277, 94] on div at bounding box center [263, 93] width 93 height 51
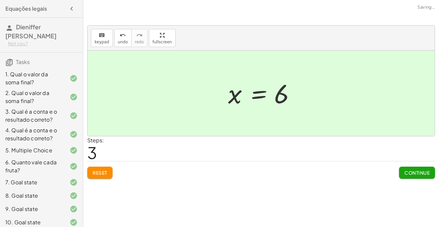
click at [417, 169] on button "Continue" at bounding box center [417, 172] width 36 height 12
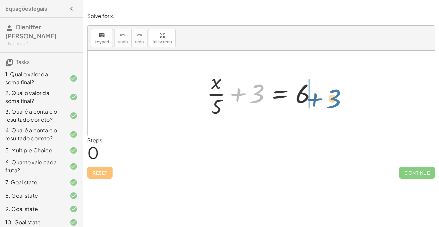
drag, startPoint x: 260, startPoint y: 88, endPoint x: 336, endPoint y: 93, distance: 76.7
click at [336, 93] on div "+ 3 + · x · 5 + 3 = 6" at bounding box center [261, 93] width 347 height 85
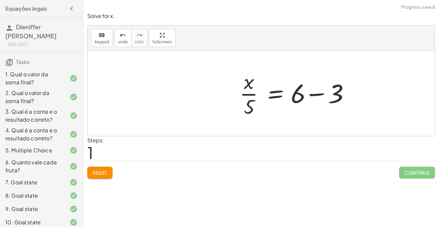
click at [318, 90] on div at bounding box center [296, 93] width 120 height 51
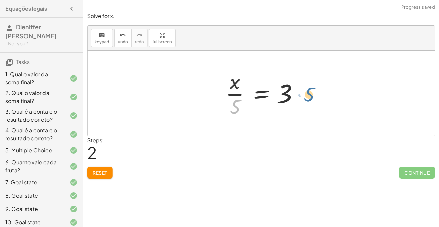
drag, startPoint x: 241, startPoint y: 101, endPoint x: 316, endPoint y: 87, distance: 76.4
click at [316, 87] on div "+ · x · 5 + 3 = 6 · x · 5 = + 6 − 3 · 5 · x · 5 = 3" at bounding box center [261, 93] width 347 height 85
drag, startPoint x: 230, startPoint y: 108, endPoint x: 298, endPoint y: 93, distance: 69.2
click at [298, 93] on div at bounding box center [263, 93] width 83 height 51
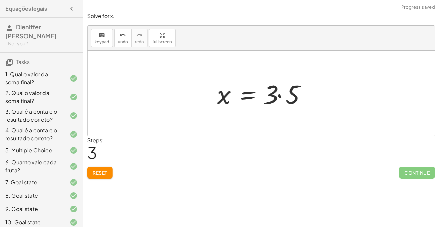
click at [279, 94] on div at bounding box center [264, 93] width 100 height 34
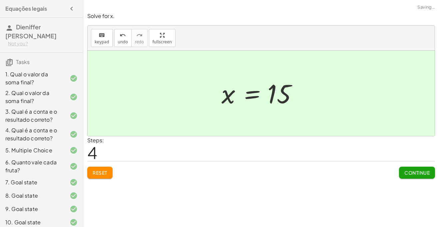
click at [414, 170] on span "Continue" at bounding box center [416, 172] width 25 height 6
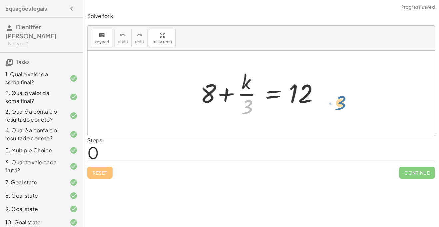
drag, startPoint x: 243, startPoint y: 102, endPoint x: 338, endPoint y: 98, distance: 94.9
drag, startPoint x: 245, startPoint y: 109, endPoint x: 316, endPoint y: 100, distance: 72.1
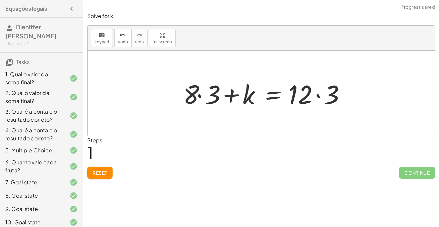
click at [313, 94] on div at bounding box center [266, 93] width 172 height 34
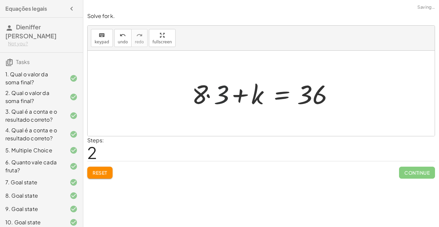
click at [219, 93] on div at bounding box center [263, 93] width 150 height 34
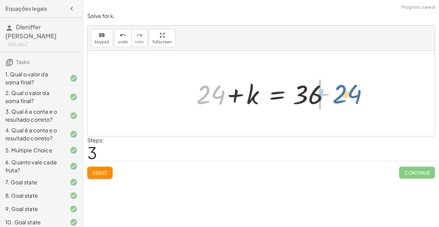
drag, startPoint x: 218, startPoint y: 95, endPoint x: 353, endPoint y: 95, distance: 135.4
click at [353, 95] on div "+ 8 + · k · 3 = 12 + · 8 · 3 + k = · 12 · 3 + · 8 · 3 + k = 36 + 24 + + k = 36 …" at bounding box center [261, 93] width 347 height 85
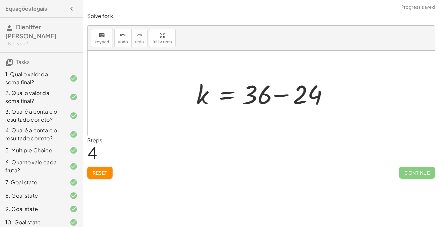
click at [289, 88] on div at bounding box center [263, 93] width 141 height 34
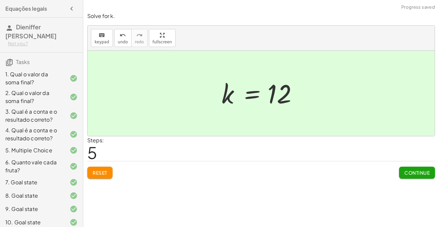
click at [422, 169] on span "Continue" at bounding box center [416, 172] width 25 height 6
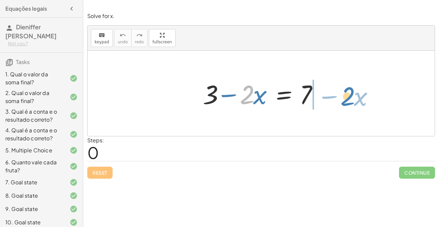
drag, startPoint x: 251, startPoint y: 94, endPoint x: 350, endPoint y: 95, distance: 99.8
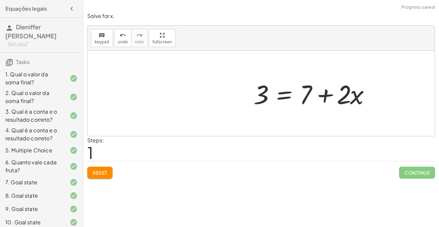
click at [324, 93] on div at bounding box center [314, 93] width 128 height 34
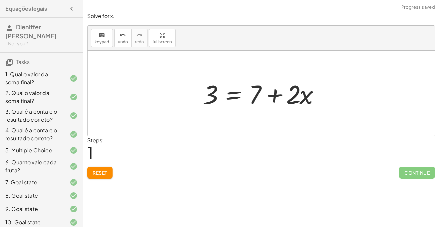
click at [280, 94] on div at bounding box center [263, 93] width 128 height 34
click at [265, 92] on div at bounding box center [263, 93] width 128 height 34
click at [102, 166] on button "Reset" at bounding box center [99, 172] width 25 height 12
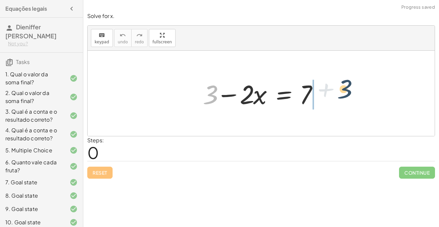
drag, startPoint x: 209, startPoint y: 97, endPoint x: 345, endPoint y: 93, distance: 135.8
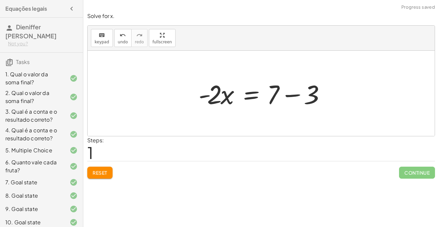
click at [296, 96] on div at bounding box center [263, 93] width 137 height 34
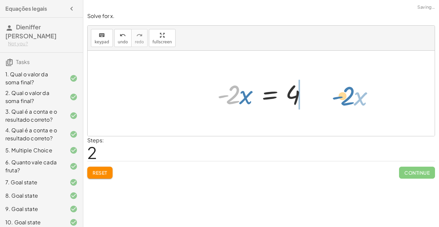
drag, startPoint x: 229, startPoint y: 97, endPoint x: 341, endPoint y: 100, distance: 112.2
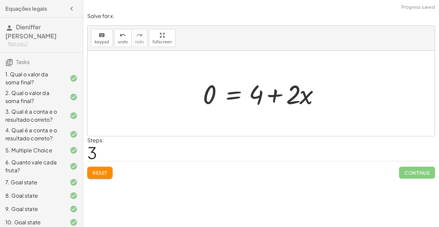
drag, startPoint x: 341, startPoint y: 94, endPoint x: 332, endPoint y: 94, distance: 8.4
click at [332, 94] on div at bounding box center [261, 93] width 347 height 85
drag, startPoint x: 303, startPoint y: 99, endPoint x: 196, endPoint y: 112, distance: 108.0
click at [196, 112] on div "+ 3 − · 2 · x = 7 · - 2 · x = + 7 − 3 · - 2 · x = 4 · x · 2 · x = 4 0 + +" at bounding box center [261, 93] width 347 height 85
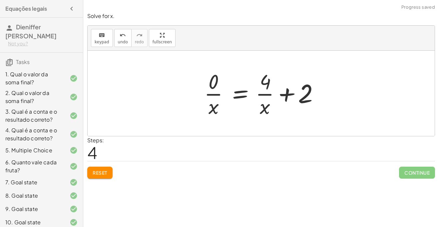
click at [85, 170] on div "Solve for x. keyboard keypad undo undo redo redo fullscreen + 3 − · 2 · x = 7 ·…" at bounding box center [260, 95] width 355 height 174
click at [106, 170] on span "Reset" at bounding box center [100, 172] width 15 height 6
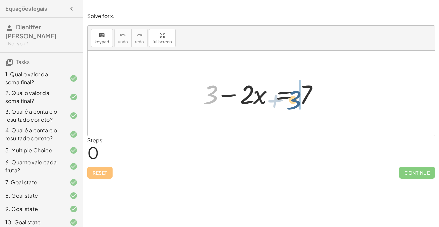
drag, startPoint x: 208, startPoint y: 101, endPoint x: 299, endPoint y: 107, distance: 91.4
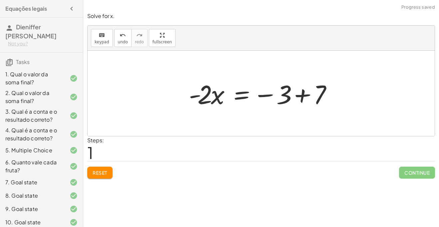
click at [105, 170] on span "Reset" at bounding box center [100, 172] width 15 height 6
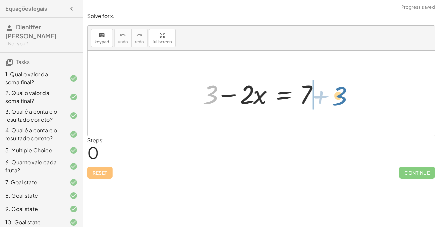
drag, startPoint x: 209, startPoint y: 94, endPoint x: 337, endPoint y: 94, distance: 128.1
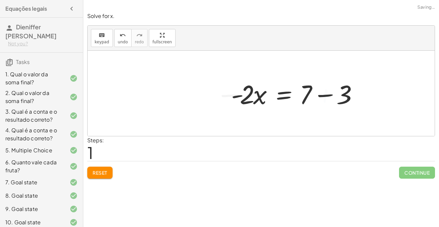
click at [322, 94] on div at bounding box center [296, 93] width 137 height 34
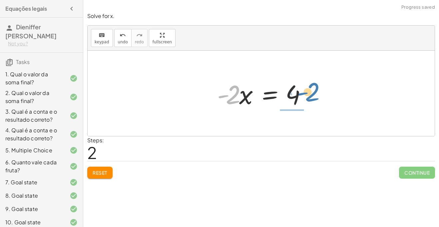
drag, startPoint x: 232, startPoint y: 93, endPoint x: 310, endPoint y: 90, distance: 78.9
click at [310, 90] on div at bounding box center [264, 93] width 100 height 34
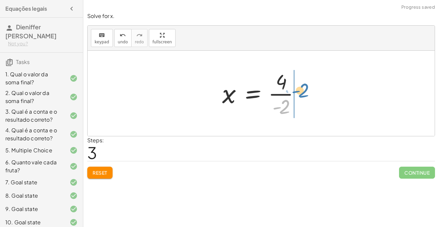
drag, startPoint x: 285, startPoint y: 100, endPoint x: 304, endPoint y: 84, distance: 25.7
click at [304, 84] on div at bounding box center [264, 93] width 90 height 51
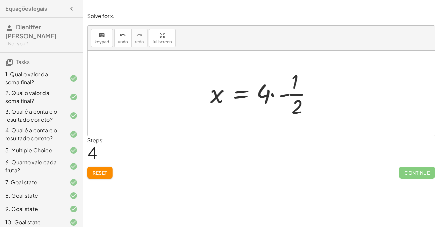
click at [285, 91] on div at bounding box center [264, 93] width 114 height 51
click at [292, 92] on div at bounding box center [264, 93] width 114 height 51
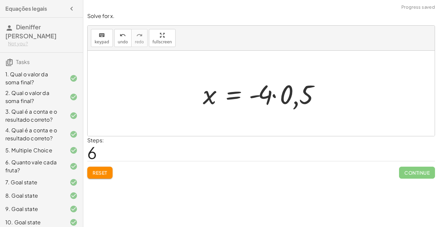
click at [283, 96] on div at bounding box center [263, 93] width 128 height 34
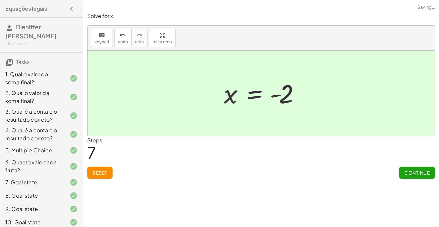
click at [433, 175] on button "Continue" at bounding box center [417, 172] width 36 height 12
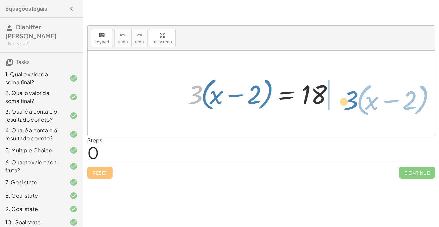
drag, startPoint x: 196, startPoint y: 92, endPoint x: 360, endPoint y: 94, distance: 163.4
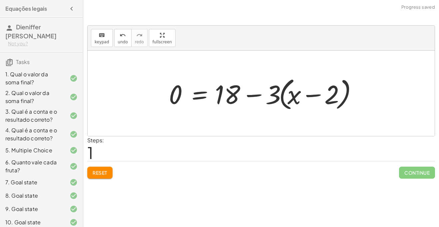
click at [250, 92] on div at bounding box center [263, 93] width 196 height 38
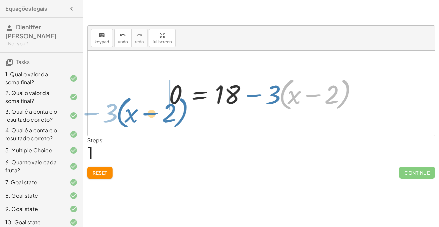
drag, startPoint x: 281, startPoint y: 98, endPoint x: 106, endPoint y: 100, distance: 174.7
click at [106, 100] on div "· 3 · ( + x − 2 ) = 18 · ( + x − 2 ) − · 3 · 3 · ( + x − 2 ) = 18 0 + −" at bounding box center [261, 93] width 347 height 85
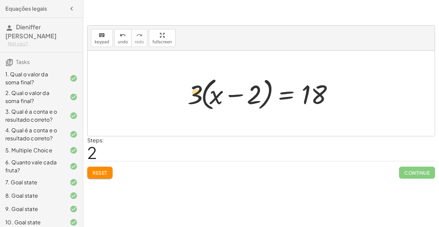
drag, startPoint x: 192, startPoint y: 93, endPoint x: 186, endPoint y: 91, distance: 6.0
click at [186, 91] on div at bounding box center [263, 93] width 159 height 38
click at [237, 94] on div at bounding box center [263, 93] width 159 height 38
drag, startPoint x: 251, startPoint y: 94, endPoint x: 346, endPoint y: 101, distance: 95.8
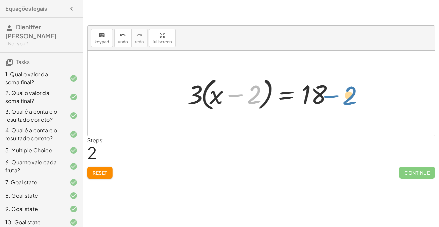
drag, startPoint x: 245, startPoint y: 94, endPoint x: 340, endPoint y: 95, distance: 95.5
click at [340, 95] on div at bounding box center [263, 93] width 159 height 38
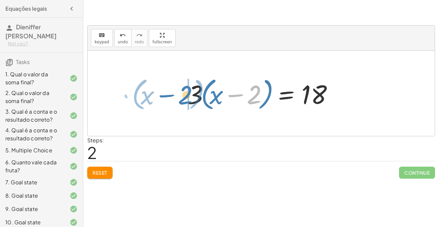
drag, startPoint x: 248, startPoint y: 91, endPoint x: 163, endPoint y: 87, distance: 84.6
click at [162, 87] on div "· 3 · ( + x − 2 ) = 18 0 = + 18 − · 3 · ( + x − 2 ) + · 3 · ( + x − 2 ) + 0 = 1…" at bounding box center [261, 93] width 347 height 85
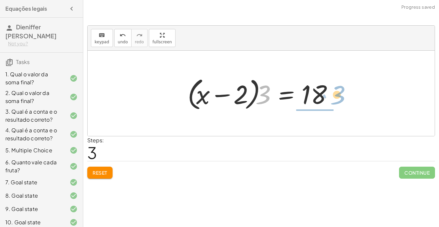
drag, startPoint x: 264, startPoint y: 97, endPoint x: 336, endPoint y: 99, distance: 72.6
click at [336, 99] on div at bounding box center [263, 93] width 159 height 38
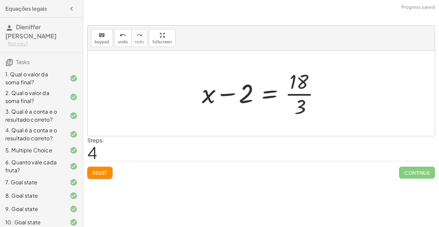
click at [302, 89] on div at bounding box center [263, 93] width 130 height 51
click at [302, 89] on div at bounding box center [255, 93] width 115 height 34
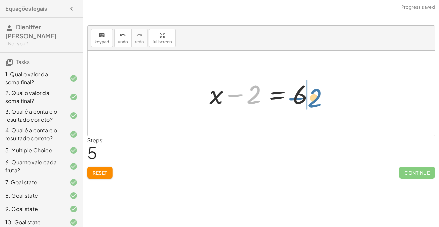
drag, startPoint x: 253, startPoint y: 91, endPoint x: 314, endPoint y: 94, distance: 61.3
click at [314, 94] on div at bounding box center [263, 93] width 115 height 34
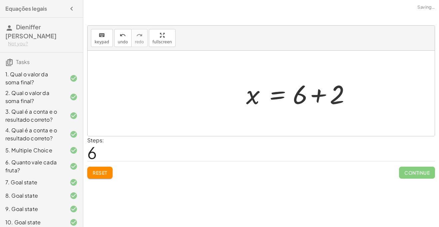
click at [312, 94] on div at bounding box center [300, 93] width 115 height 34
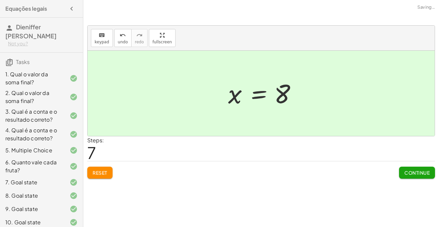
click at [414, 165] on div "Continue" at bounding box center [417, 169] width 36 height 17
click at [415, 168] on button "Continue" at bounding box center [417, 172] width 36 height 12
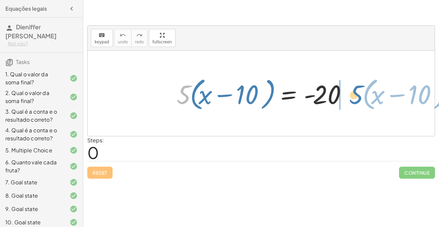
drag, startPoint x: 178, startPoint y: 97, endPoint x: 351, endPoint y: 97, distance: 173.0
click at [351, 97] on div at bounding box center [263, 93] width 181 height 38
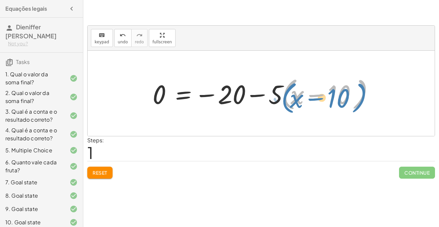
drag, startPoint x: 286, startPoint y: 104, endPoint x: 285, endPoint y: 108, distance: 3.7
click at [285, 108] on div at bounding box center [263, 93] width 229 height 38
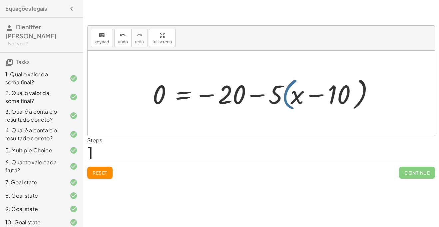
click at [284, 97] on div at bounding box center [263, 93] width 229 height 38
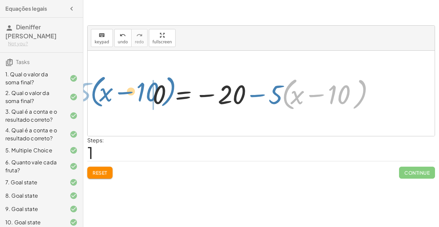
drag, startPoint x: 284, startPoint y: 102, endPoint x: 92, endPoint y: 99, distance: 192.7
click at [92, 99] on div "· 5 · ( + x − 10 ) = - 20 · ( + x − 10 ) − · 5 · 5 · ( + x − 10 ) = − 20 0 −" at bounding box center [261, 93] width 347 height 85
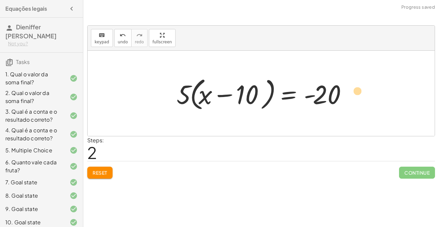
drag, startPoint x: 243, startPoint y: 93, endPoint x: 332, endPoint y: 87, distance: 89.0
click at [332, 87] on div at bounding box center [263, 93] width 181 height 38
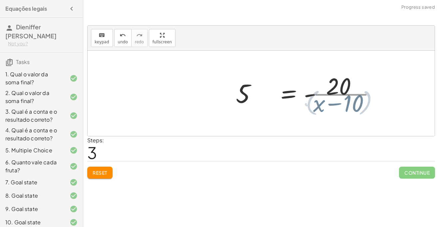
click at [316, 90] on div at bounding box center [318, 93] width 129 height 51
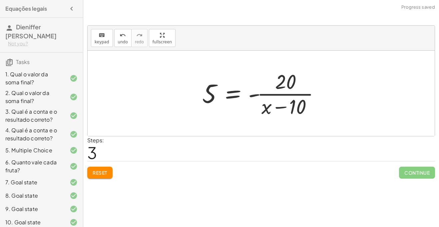
click at [90, 170] on button "Reset" at bounding box center [99, 172] width 25 height 12
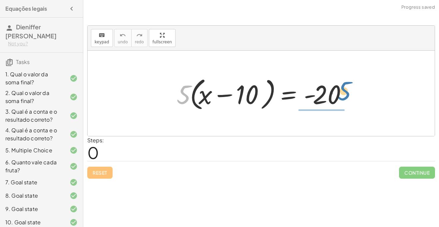
drag, startPoint x: 181, startPoint y: 93, endPoint x: 342, endPoint y: 89, distance: 160.8
click at [342, 89] on div at bounding box center [263, 93] width 181 height 38
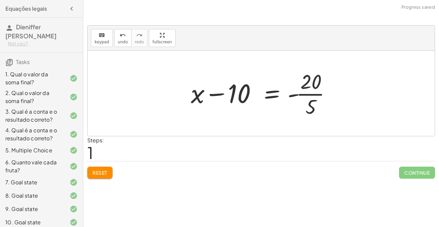
click at [306, 93] on div at bounding box center [263, 93] width 152 height 51
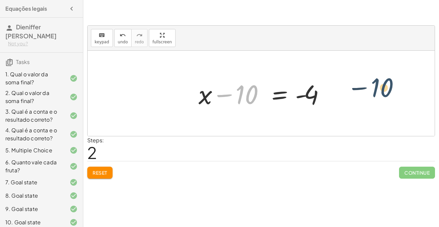
drag, startPoint x: 257, startPoint y: 96, endPoint x: 388, endPoint y: 92, distance: 131.2
click at [388, 92] on div "· 5 · ( + x − 10 ) = - 20 + x − 10 = - · 20 · 5 − 10 + x − 10 = - 4" at bounding box center [261, 93] width 347 height 85
